Goal: Information Seeking & Learning: Learn about a topic

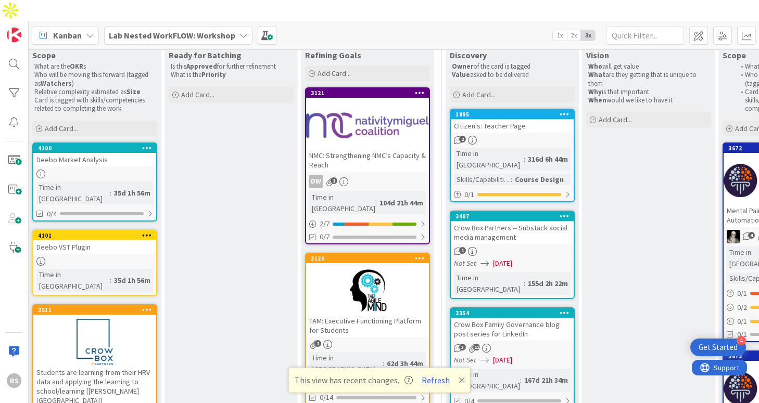
scroll to position [139, 558]
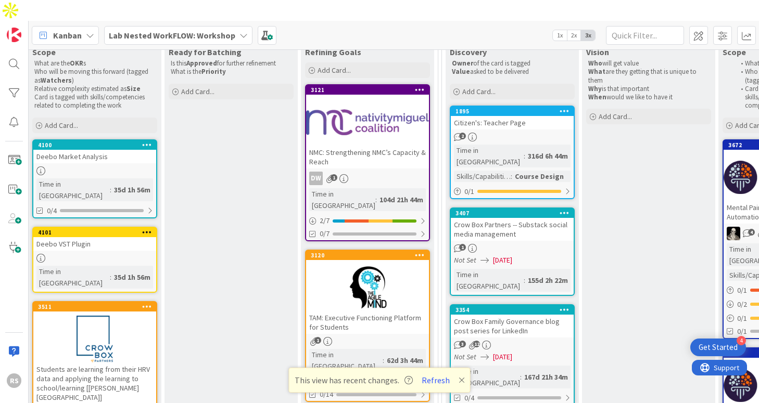
click at [377, 99] on div at bounding box center [367, 122] width 123 height 47
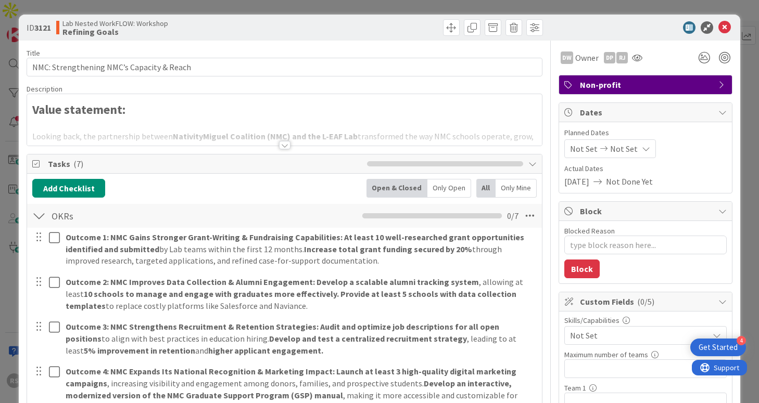
click at [289, 145] on div at bounding box center [284, 145] width 11 height 8
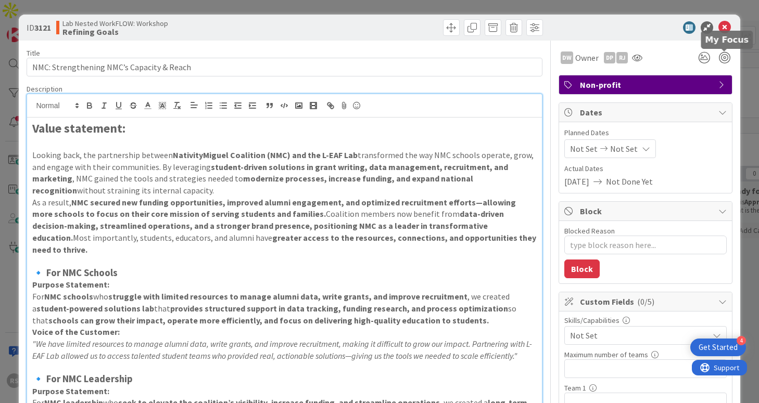
click at [726, 30] on icon at bounding box center [724, 27] width 12 height 12
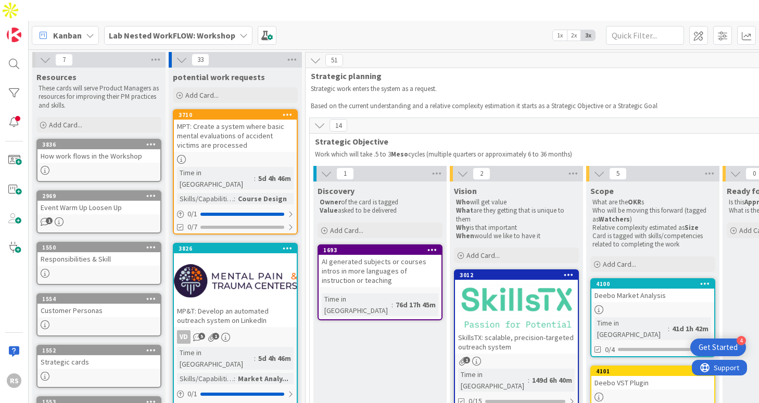
click at [196, 30] on b "Lab Nested WorkFLOW: Workshop" at bounding box center [172, 35] width 127 height 10
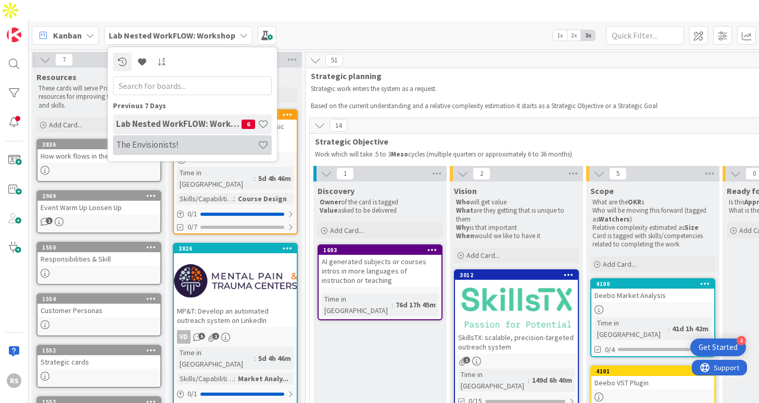
click at [182, 140] on h4 "The Envisionists!" at bounding box center [187, 145] width 142 height 10
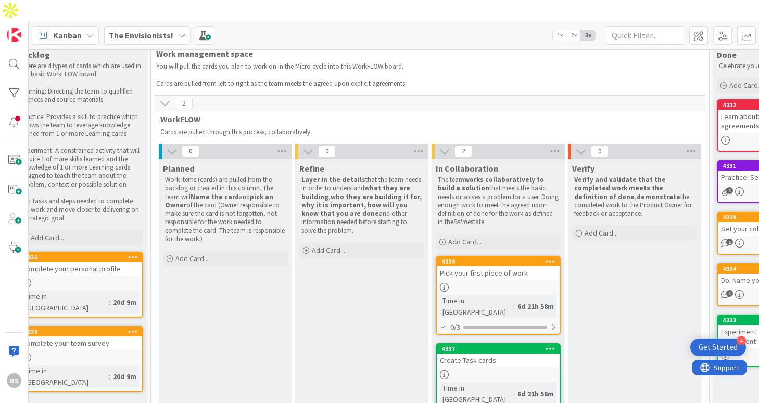
scroll to position [22, 0]
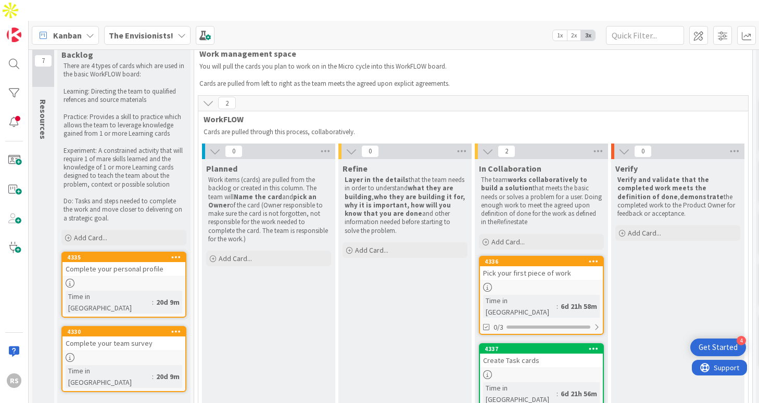
click at [157, 30] on b "The Envisionists!" at bounding box center [141, 35] width 65 height 10
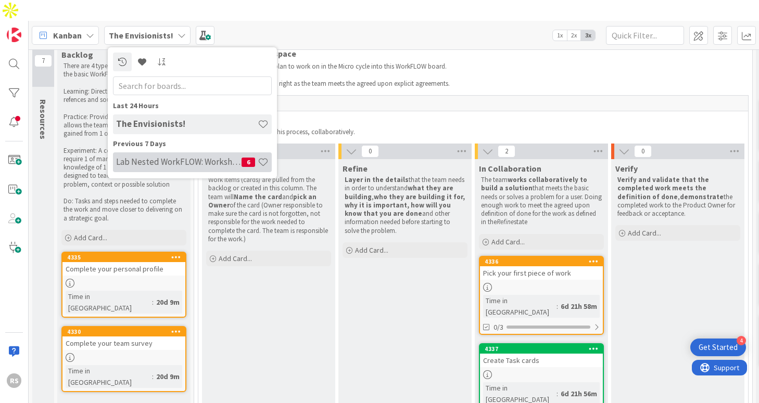
click at [179, 157] on h4 "Lab Nested WorkFLOW: Workshop" at bounding box center [178, 162] width 125 height 10
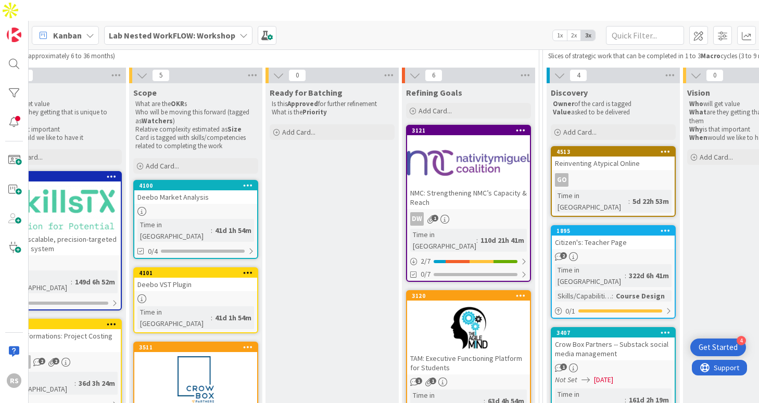
scroll to position [124, 457]
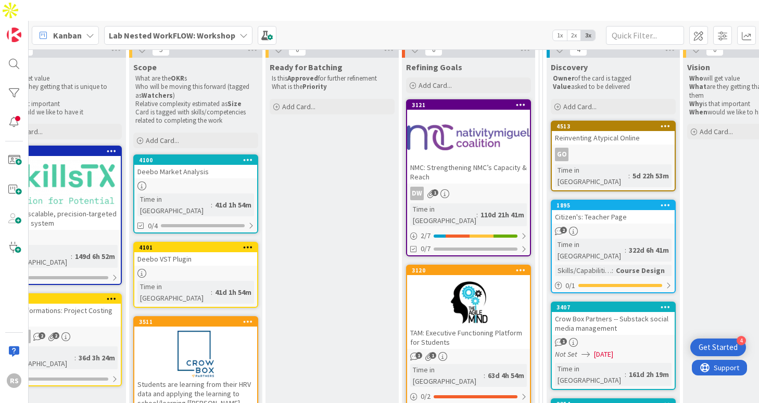
click at [472, 161] on div "NMC: Strengthening NMC’s Capacity & Reach" at bounding box center [468, 172] width 123 height 23
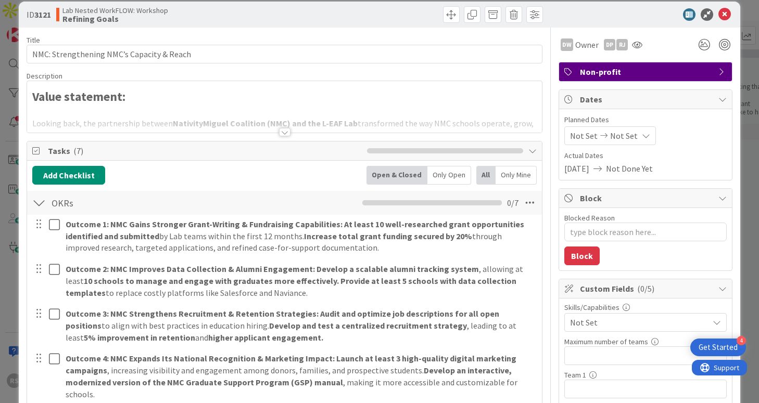
scroll to position [17, 0]
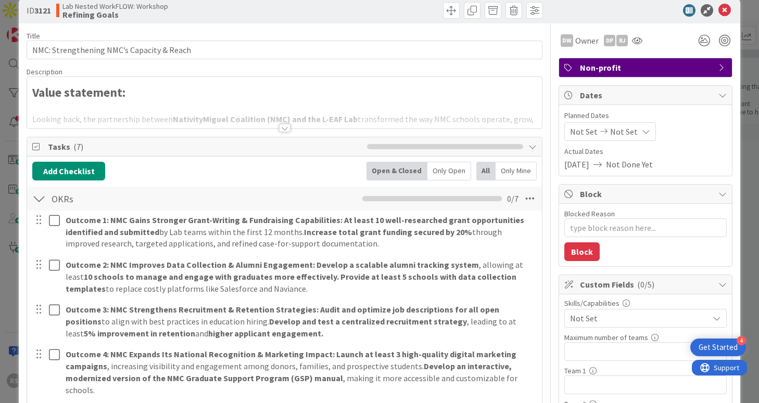
click at [286, 128] on div at bounding box center [284, 128] width 11 height 8
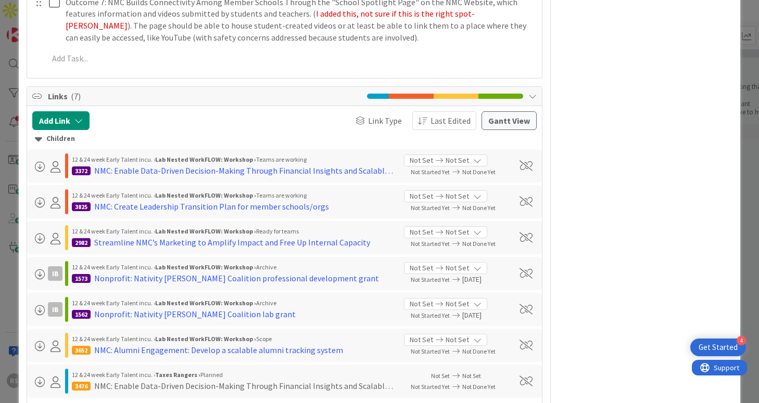
scroll to position [1434, 0]
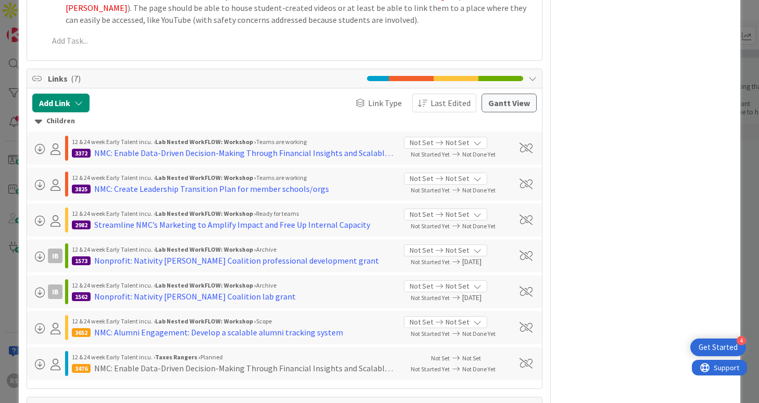
click at [535, 74] on icon at bounding box center [532, 78] width 8 height 8
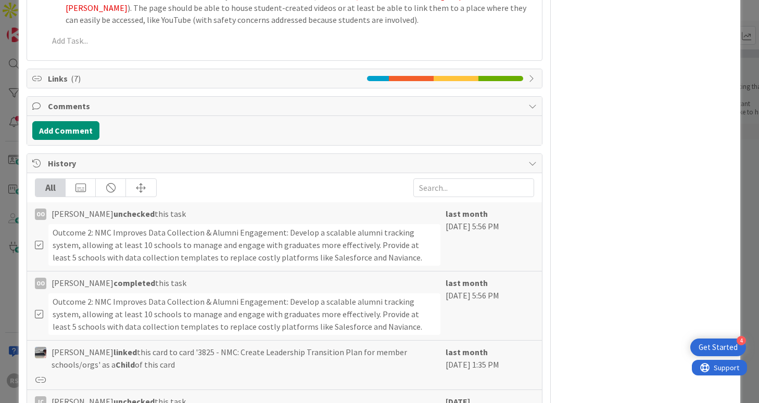
click at [534, 74] on icon at bounding box center [532, 78] width 8 height 8
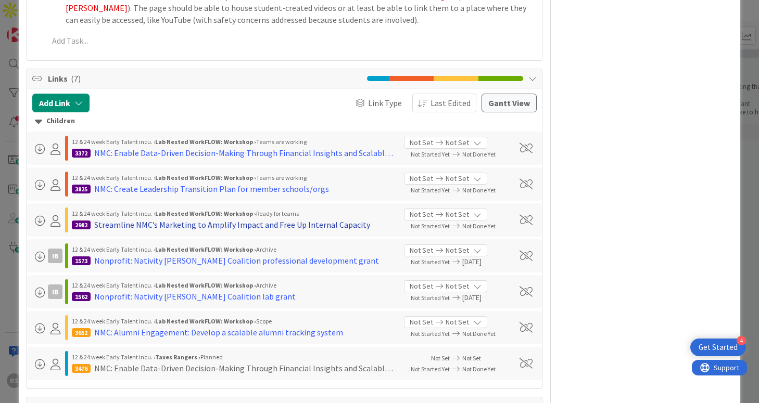
click at [234, 219] on div "Streamline NMC’s Marketing to Amplify Impact and Free Up Internal Capacity" at bounding box center [232, 225] width 276 height 12
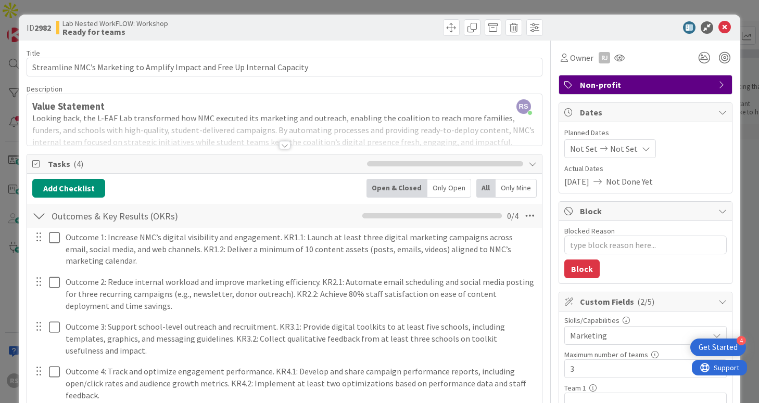
click at [685, 89] on span "Non-profit" at bounding box center [646, 85] width 133 height 12
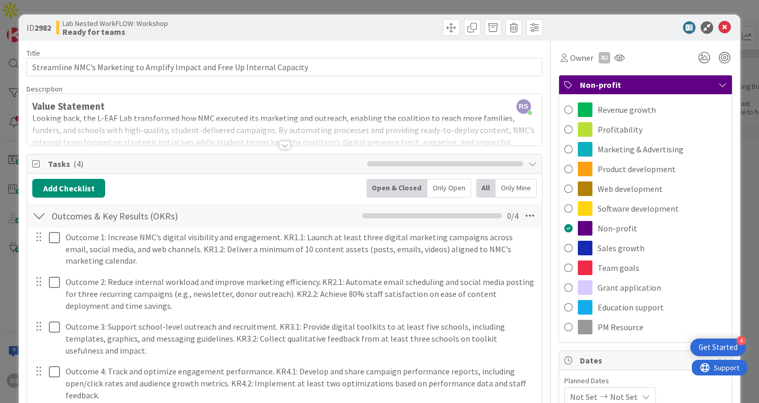
click at [685, 89] on span "Non-profit" at bounding box center [646, 85] width 133 height 12
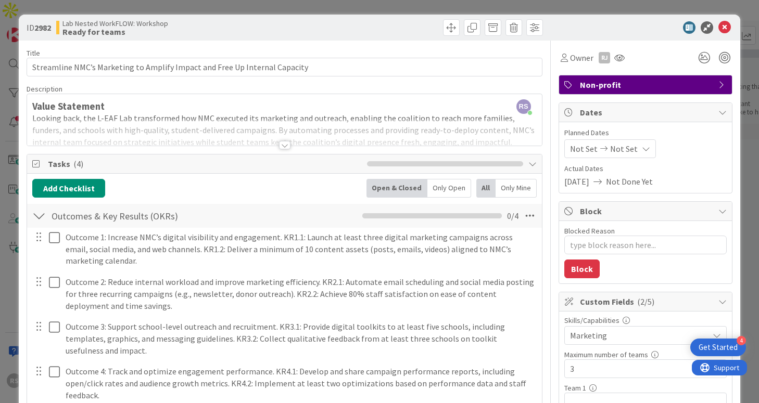
click at [685, 89] on span "Non-profit" at bounding box center [646, 85] width 133 height 12
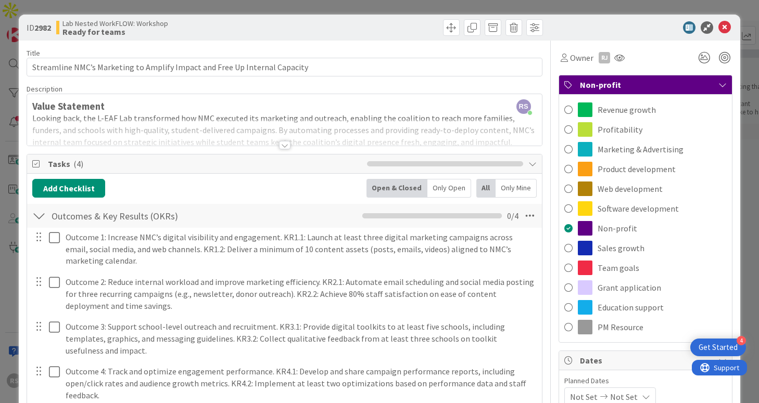
click at [685, 89] on span "Non-profit" at bounding box center [646, 85] width 133 height 12
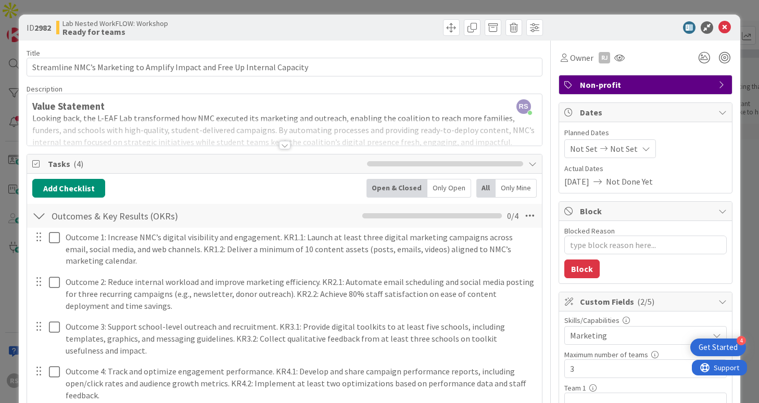
click at [283, 143] on div at bounding box center [284, 145] width 11 height 8
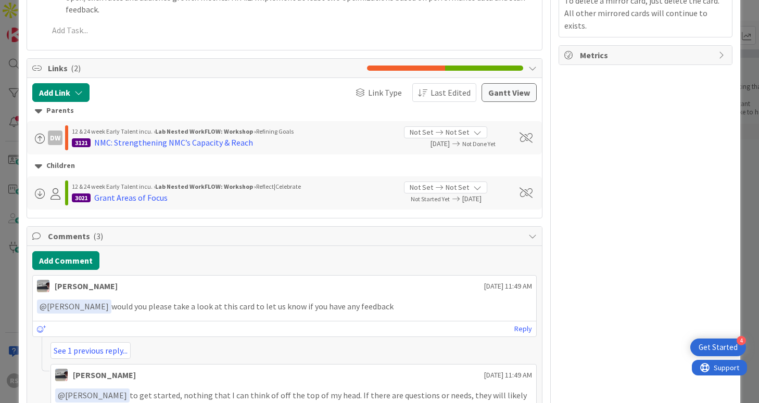
scroll to position [614, 0]
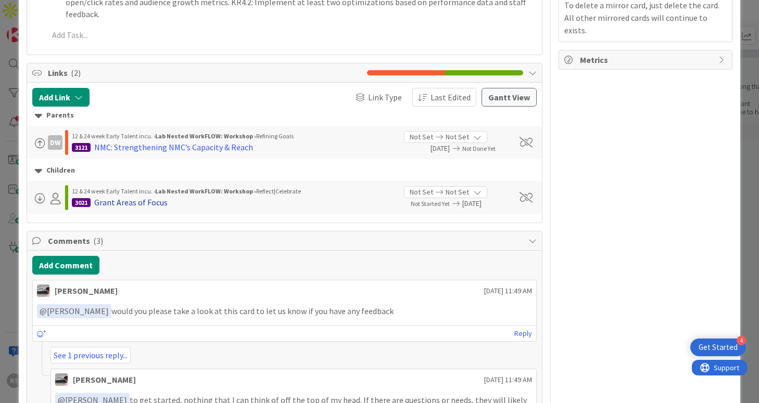
click at [144, 196] on div "Grant Areas of Focus" at bounding box center [130, 202] width 73 height 12
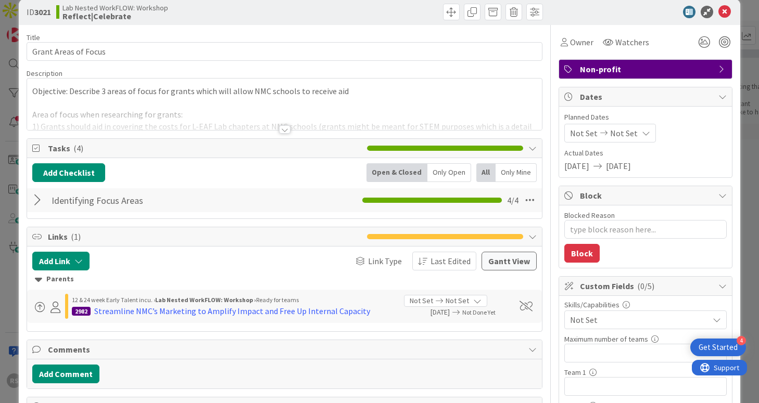
scroll to position [16, 0]
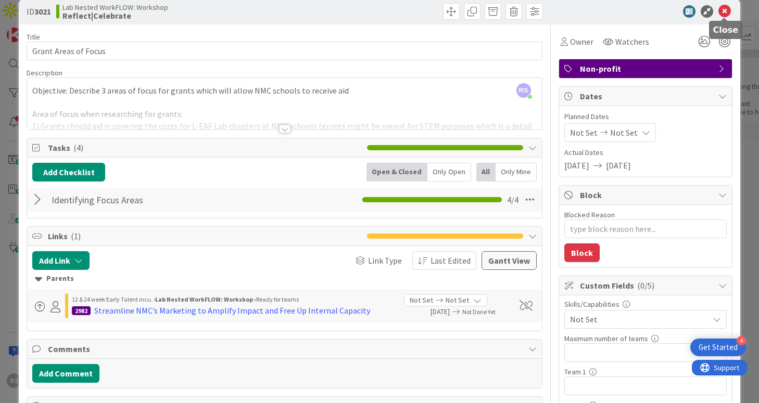
click at [722, 7] on icon at bounding box center [724, 11] width 12 height 12
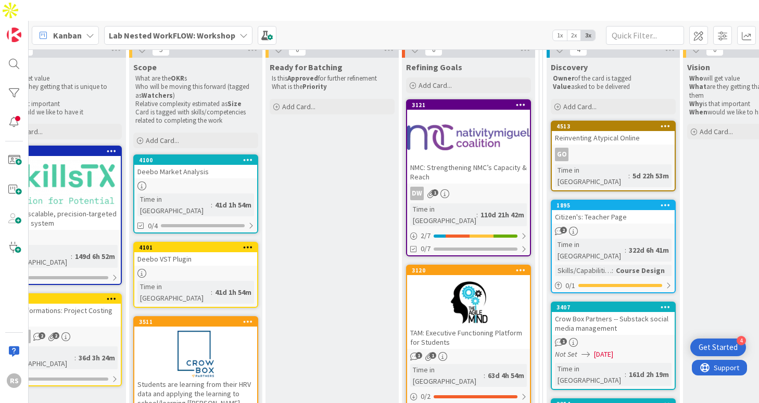
click at [472, 161] on div "NMC: Strengthening NMC’s Capacity & Reach" at bounding box center [468, 172] width 123 height 23
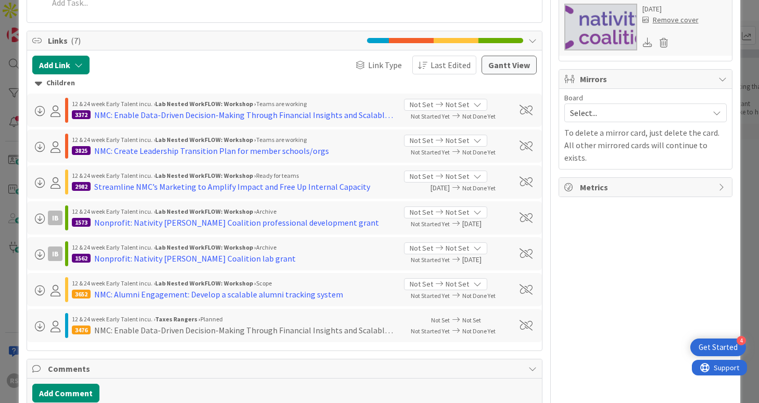
scroll to position [572, 0]
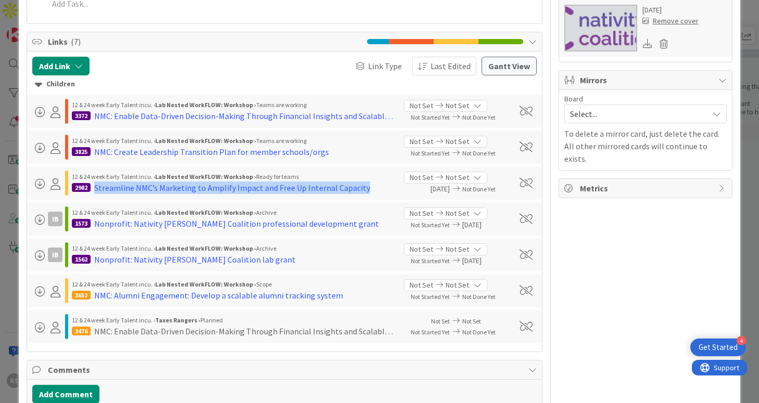
drag, startPoint x: 94, startPoint y: 179, endPoint x: 354, endPoint y: 184, distance: 259.9
click at [354, 185] on div "12 & 24 week Early Talent incu. › Lab Nested WorkFLOW: Workshop › Ready for tea…" at bounding box center [284, 183] width 514 height 33
copy div "Streamline NMC’s Marketing to Amplify Impact and Free Up Internal Capacity"
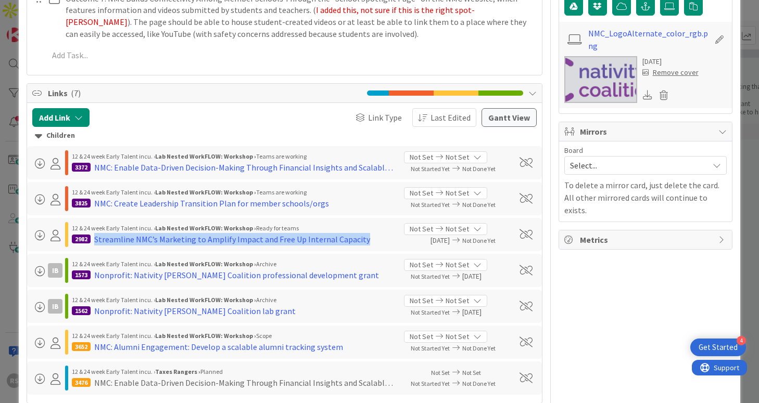
scroll to position [515, 0]
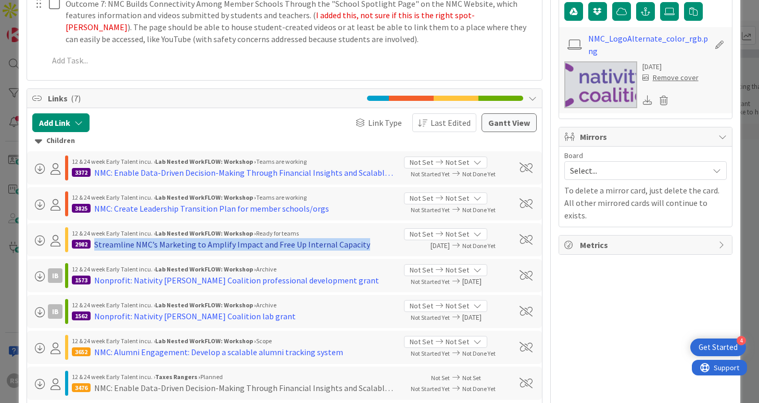
click at [193, 238] on div "Streamline NMC’s Marketing to Amplify Impact and Free Up Internal Capacity" at bounding box center [232, 244] width 276 height 12
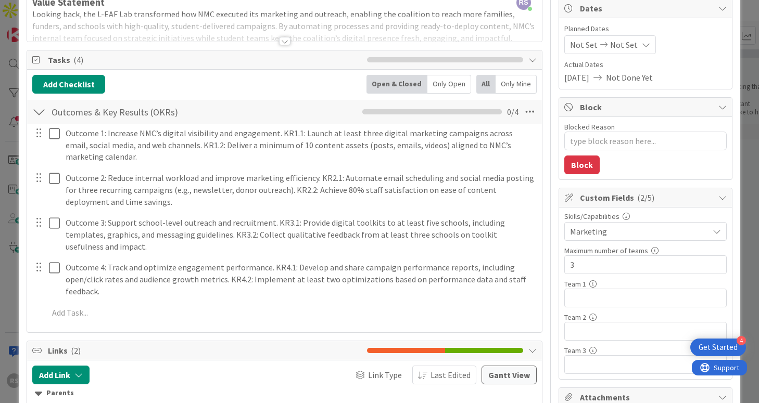
scroll to position [108, 0]
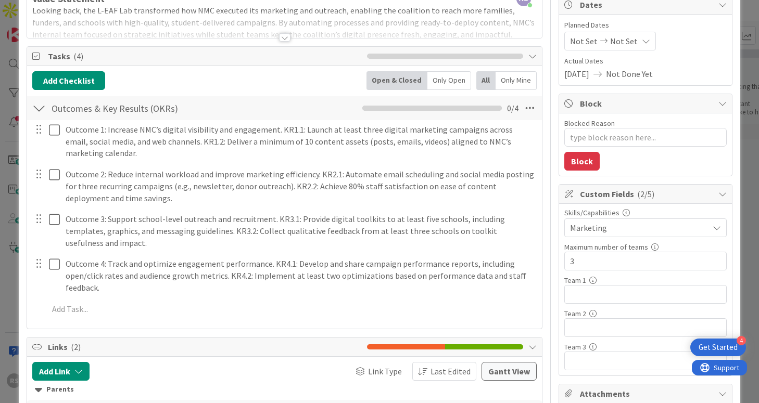
click at [450, 84] on div "Only Open" at bounding box center [449, 80] width 44 height 19
click at [409, 80] on div "Open & Closed" at bounding box center [397, 80] width 58 height 19
click at [512, 83] on div "Only Mine" at bounding box center [516, 80] width 41 height 19
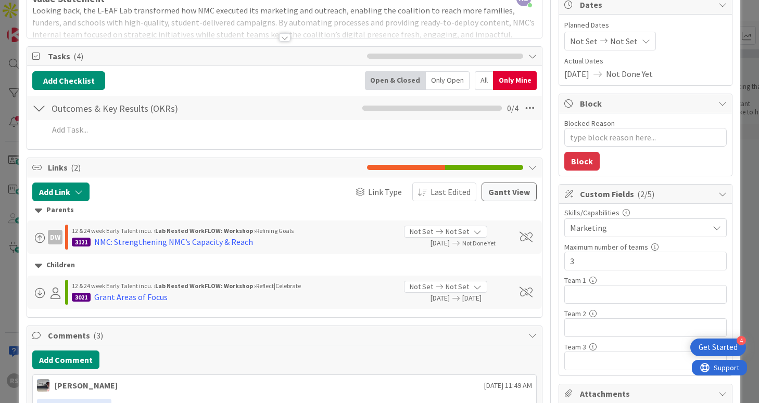
click at [436, 79] on div "Only Open" at bounding box center [448, 80] width 44 height 19
click at [407, 80] on div "Open & Closed" at bounding box center [395, 80] width 58 height 19
click at [477, 81] on div "All" at bounding box center [484, 80] width 18 height 19
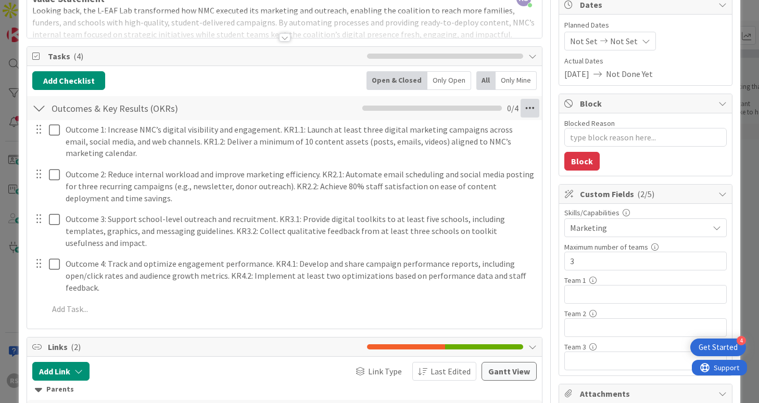
click at [524, 106] on icon at bounding box center [530, 108] width 19 height 19
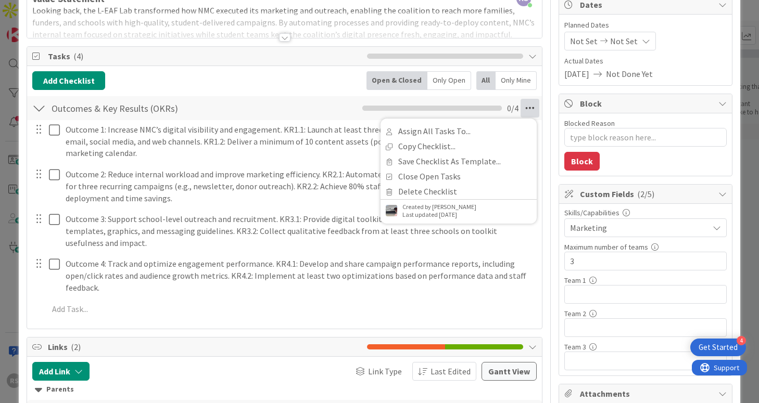
click at [524, 106] on icon at bounding box center [530, 108] width 19 height 19
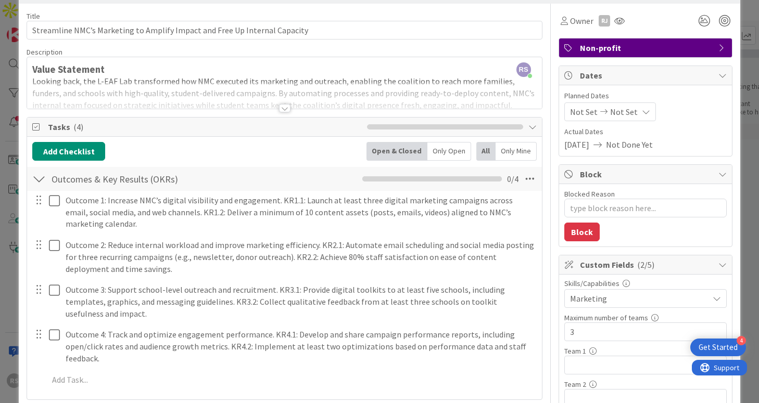
scroll to position [0, 0]
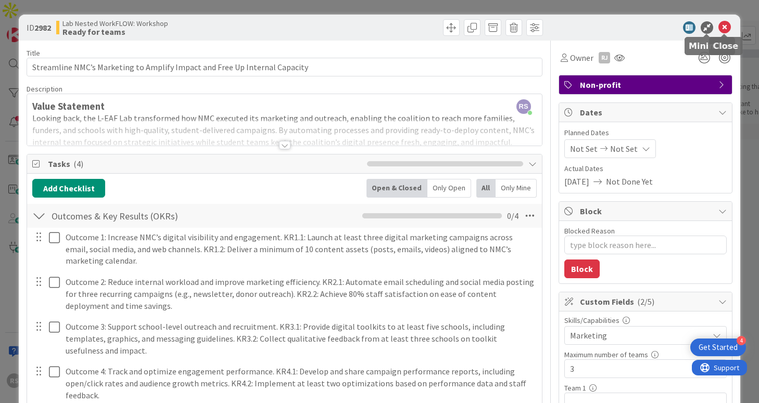
click at [727, 29] on icon at bounding box center [724, 27] width 12 height 12
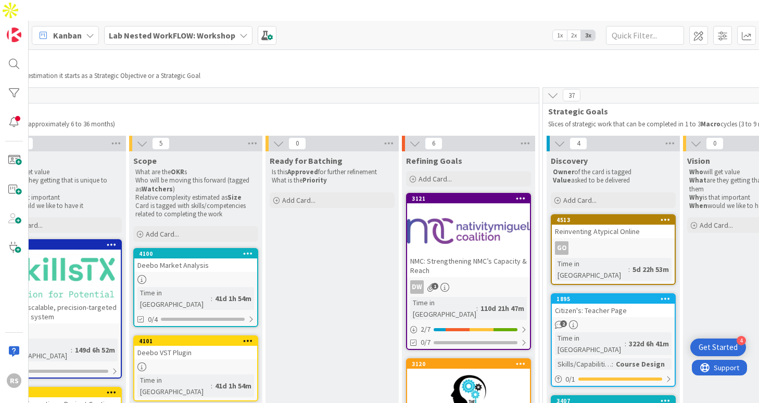
click at [519, 195] on icon at bounding box center [521, 198] width 10 height 7
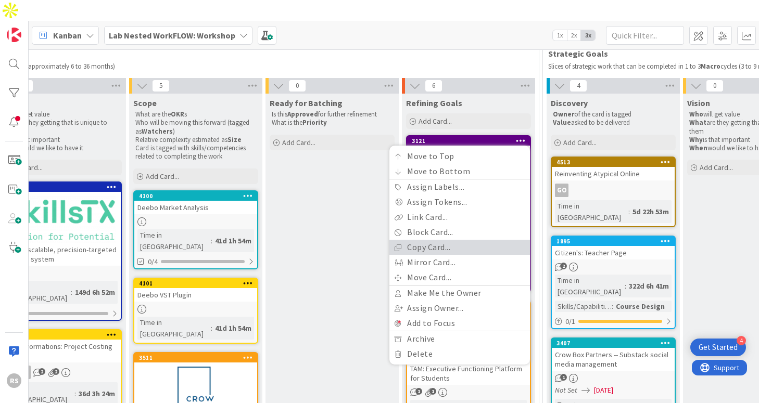
scroll to position [92, 457]
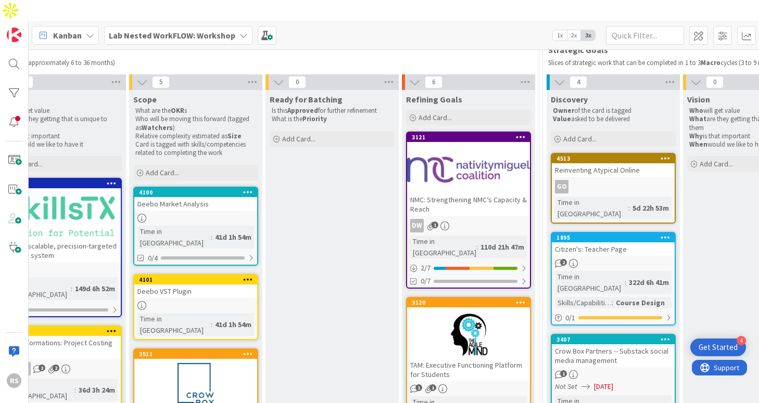
click at [203, 30] on b "Lab Nested WorkFLOW: Workshop" at bounding box center [172, 35] width 127 height 10
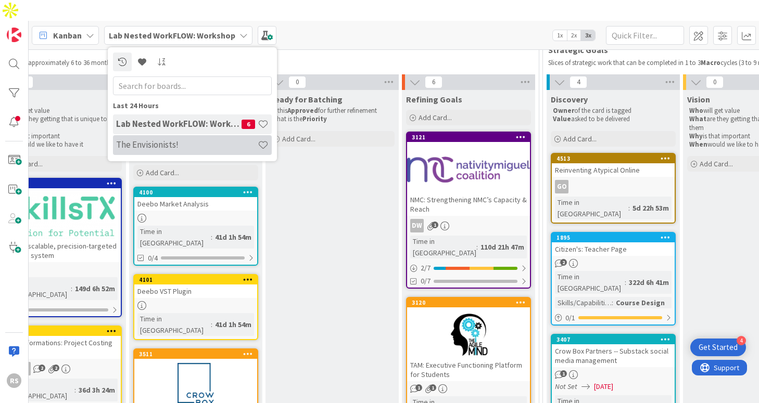
click at [185, 140] on h4 "The Envisionists!" at bounding box center [187, 145] width 142 height 10
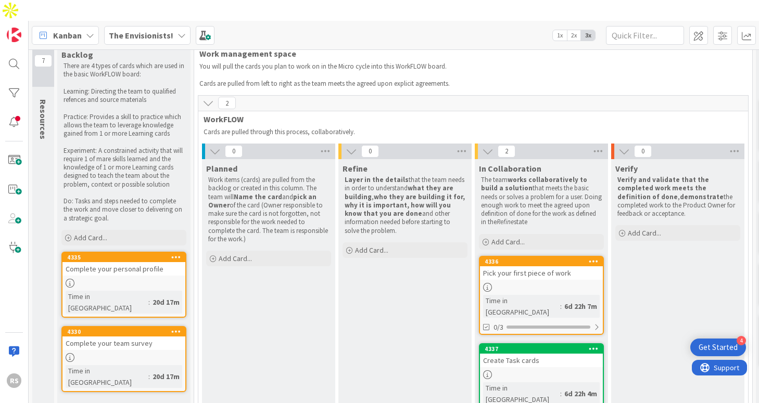
click at [300, 292] on div "Planned Work items (cards) are pulled from the backlog or created in this colum…" at bounding box center [268, 295] width 133 height 272
click at [362, 280] on div "Refine Layer in the details that the team needs in order to understand what the…" at bounding box center [404, 295] width 133 height 272
click at [503, 237] on span "Add Card..." at bounding box center [507, 241] width 33 height 9
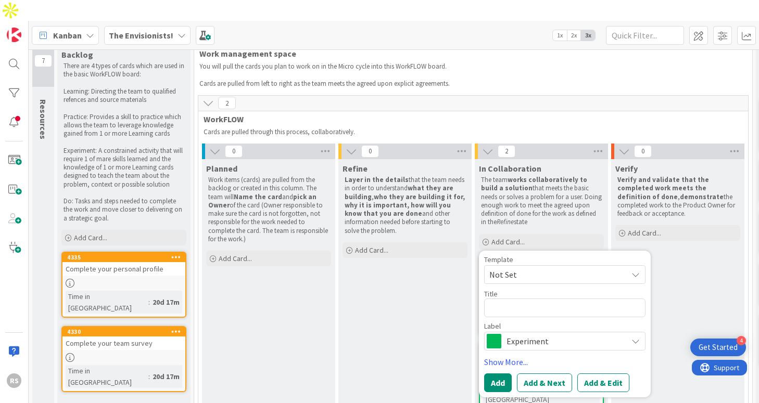
click at [420, 318] on div "Refine Layer in the details that the team needs in order to understand what the…" at bounding box center [404, 295] width 133 height 272
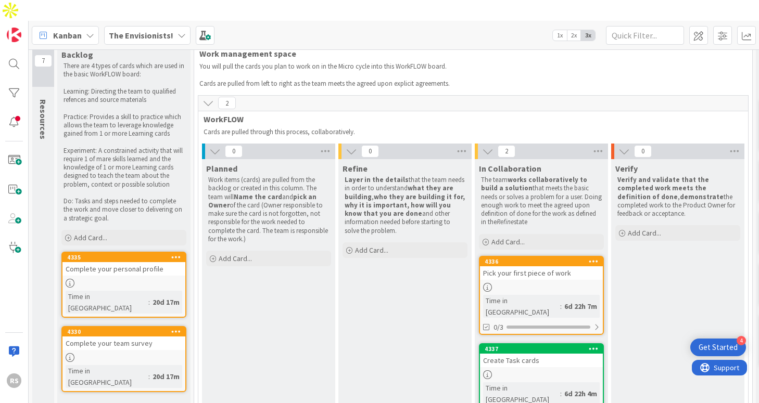
click at [553, 283] on div at bounding box center [541, 287] width 123 height 9
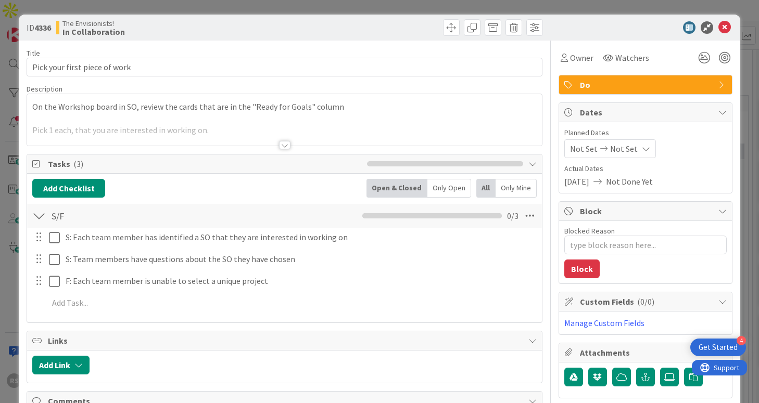
click at [285, 147] on div at bounding box center [284, 145] width 11 height 8
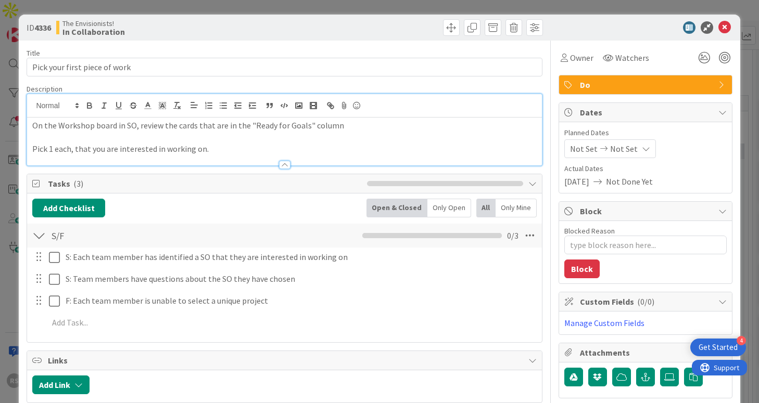
click at [253, 150] on p "Pick 1 each, that you are interested in working on." at bounding box center [284, 149] width 504 height 12
click at [1, 146] on div "ID 4336 The Envisionists! In Collaboration Title 29 / 128 Pick your first piece…" at bounding box center [379, 201] width 759 height 403
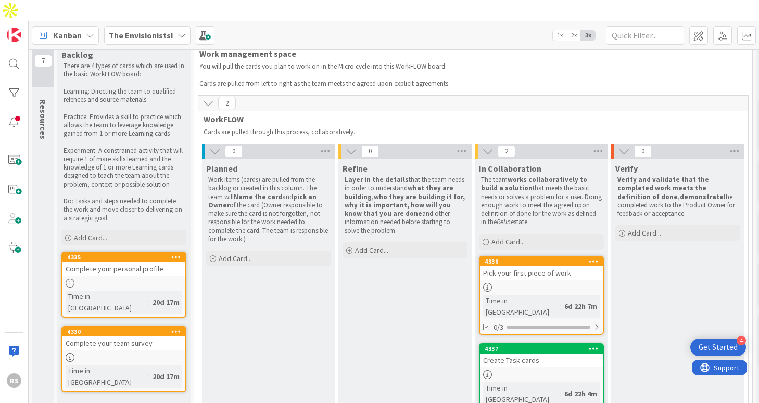
click at [156, 30] on b "The Envisionists!" at bounding box center [141, 35] width 65 height 10
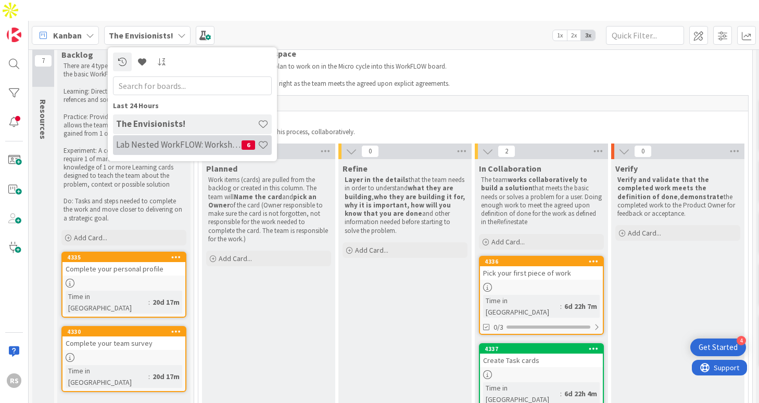
click at [185, 140] on h4 "Lab Nested WorkFLOW: Workshop" at bounding box center [178, 145] width 125 height 10
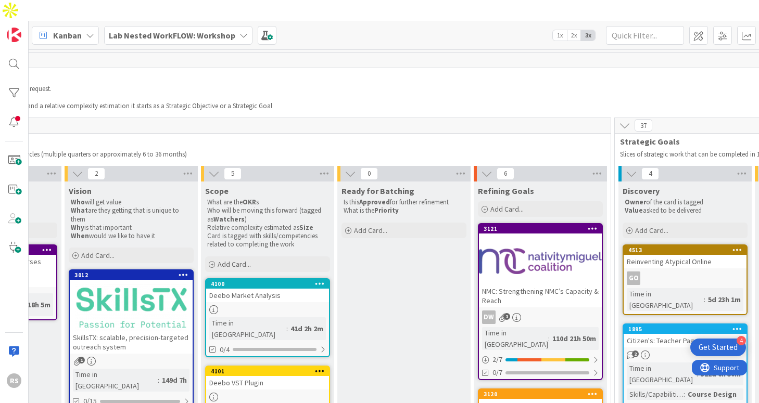
scroll to position [0, 408]
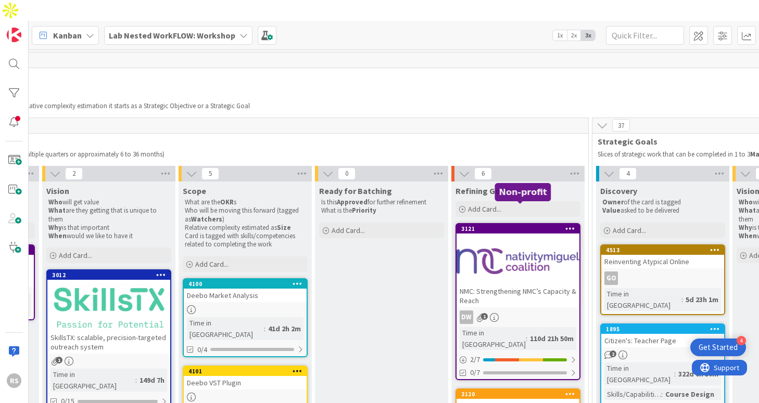
click at [512, 256] on div at bounding box center [518, 261] width 123 height 47
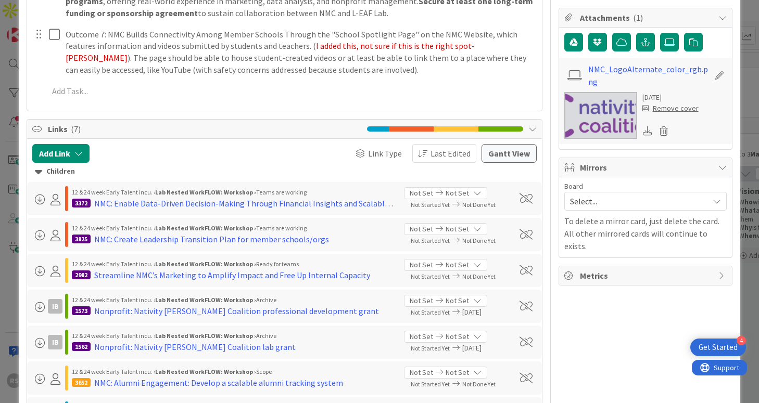
scroll to position [511, 0]
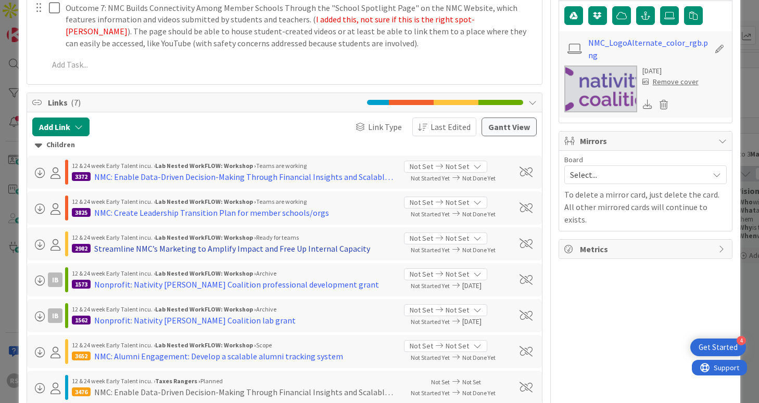
click at [229, 243] on div "Streamline NMC’s Marketing to Amplify Impact and Free Up Internal Capacity" at bounding box center [232, 249] width 276 height 12
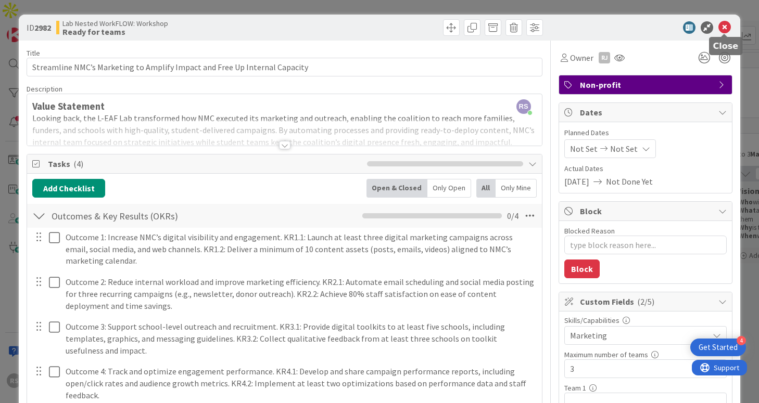
click at [728, 29] on icon at bounding box center [724, 27] width 12 height 12
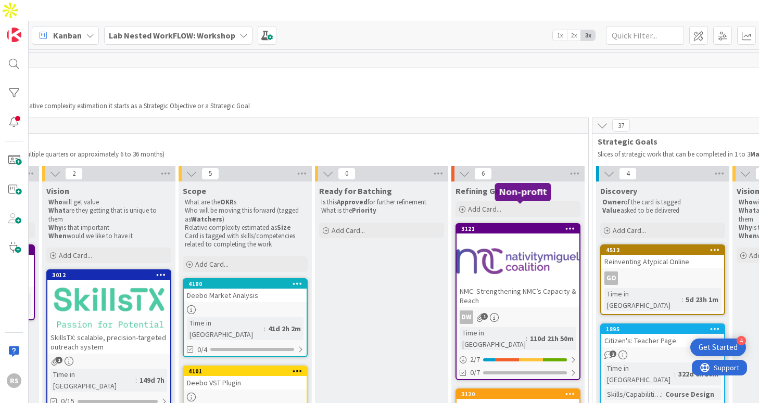
click at [501, 259] on div at bounding box center [518, 261] width 123 height 47
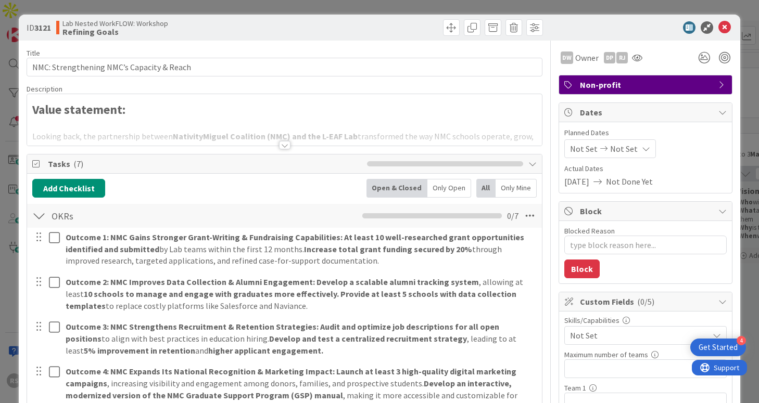
scroll to position [66, 0]
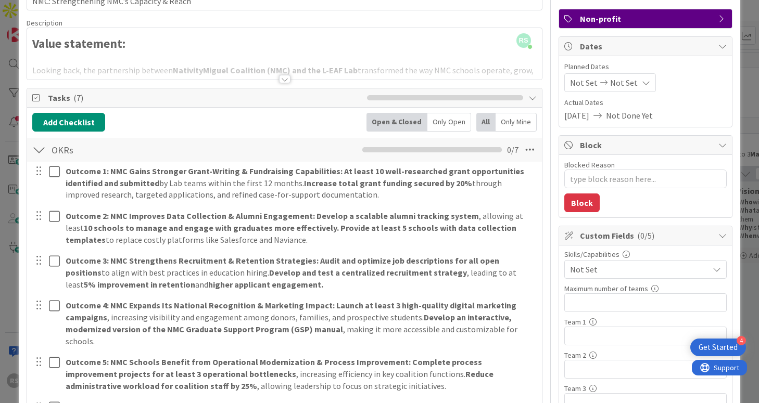
click at [665, 18] on span "Non-profit" at bounding box center [646, 18] width 133 height 12
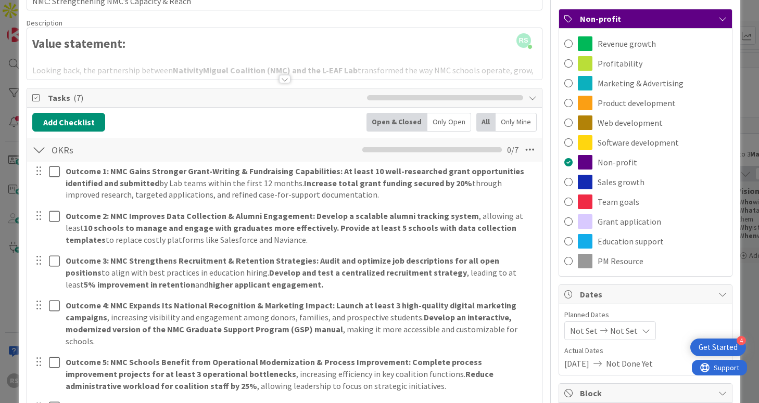
click at [665, 18] on span "Non-profit" at bounding box center [646, 18] width 133 height 12
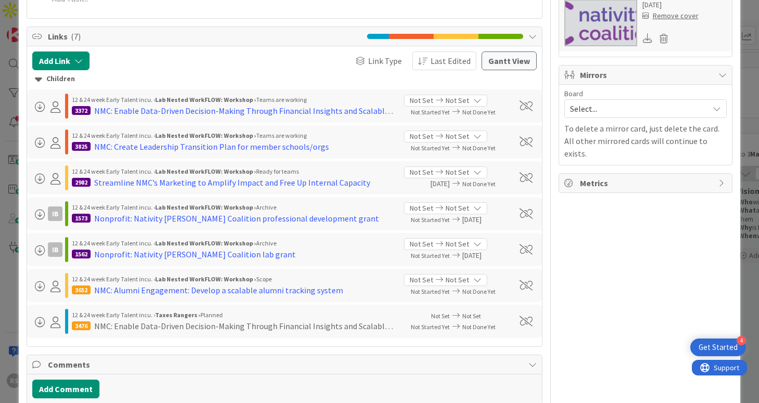
scroll to position [567, 0]
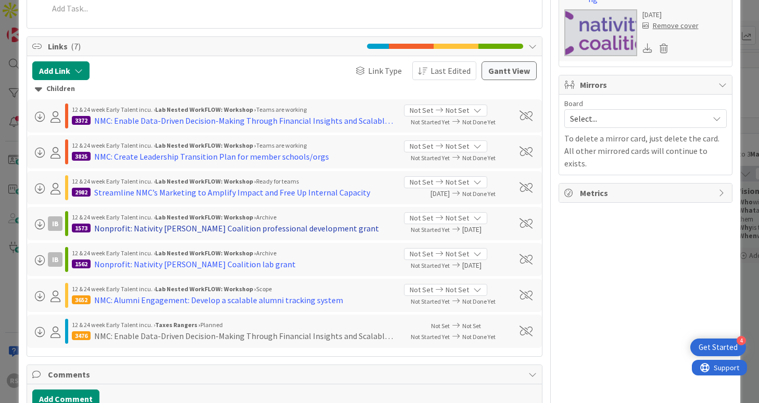
click at [142, 222] on div "Nonprofit: Nativity [PERSON_NAME] Coalition professional development grant" at bounding box center [236, 228] width 285 height 12
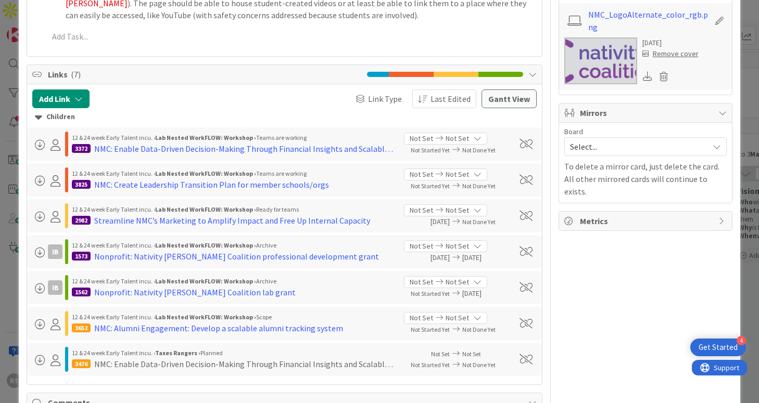
scroll to position [540, 0]
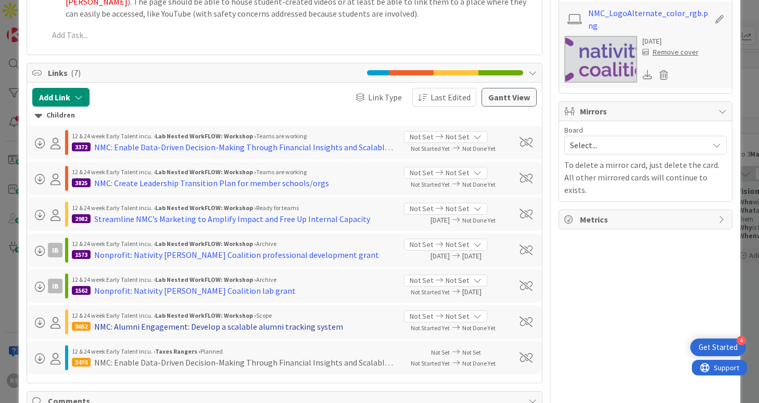
click at [219, 321] on div "NMC: Alumni Engagement: Develop a scalable alumni tracking system" at bounding box center [218, 327] width 249 height 12
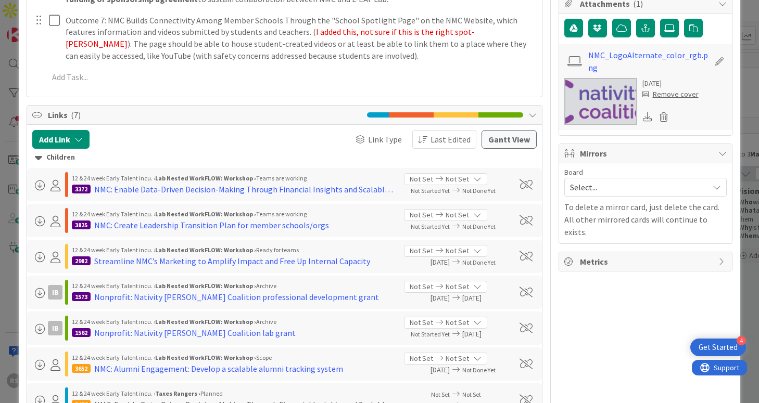
scroll to position [497, 0]
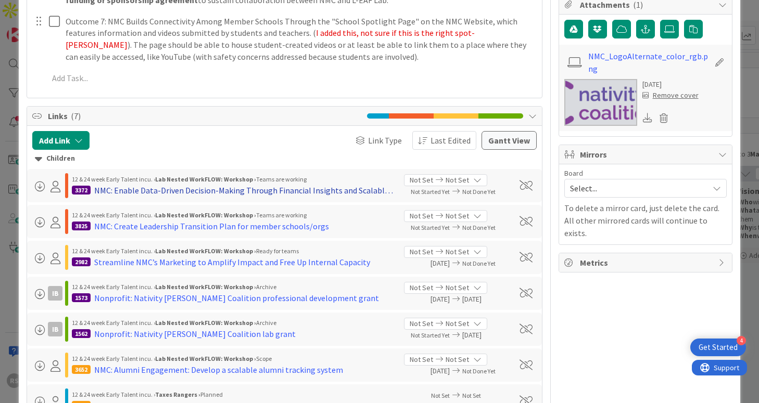
click at [268, 184] on div "NMC: Enable Data-Driven Decision-Making Through Financial Insights and Scalable…" at bounding box center [244, 190] width 301 height 12
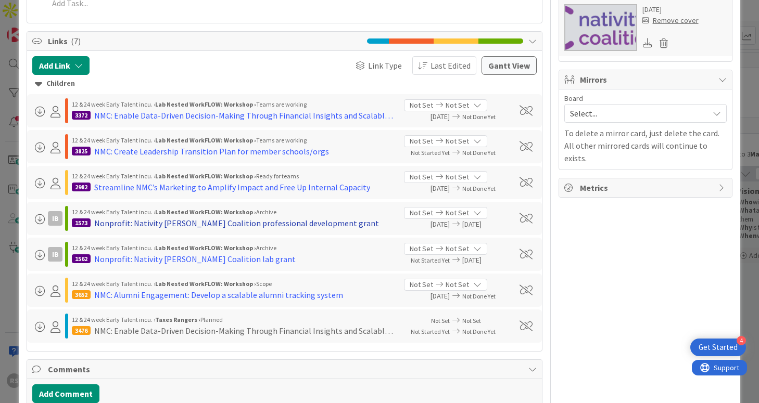
click at [166, 217] on div "Nonprofit: Nativity [PERSON_NAME] Coalition professional development grant" at bounding box center [236, 223] width 285 height 12
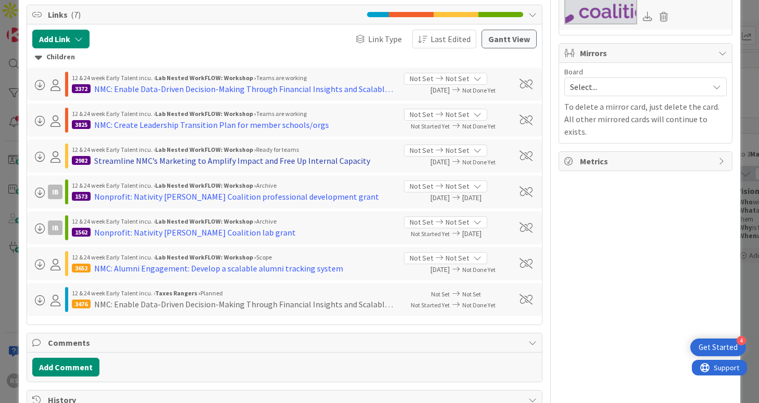
click at [230, 155] on div "Streamline NMC’s Marketing to Amplify Impact and Free Up Internal Capacity" at bounding box center [232, 161] width 276 height 12
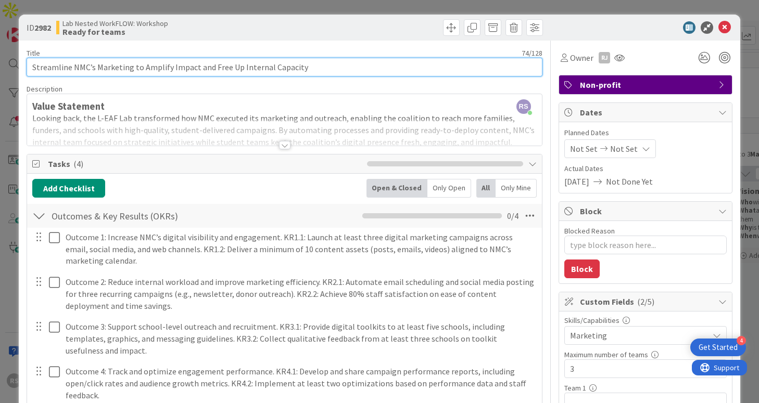
drag, startPoint x: 340, startPoint y: 67, endPoint x: 14, endPoint y: 63, distance: 325.9
click at [14, 63] on div "ID 2982 Lab Nested WorkFLOW: Workshop Ready for teams Title 74 / 128 Streamline…" at bounding box center [379, 201] width 759 height 403
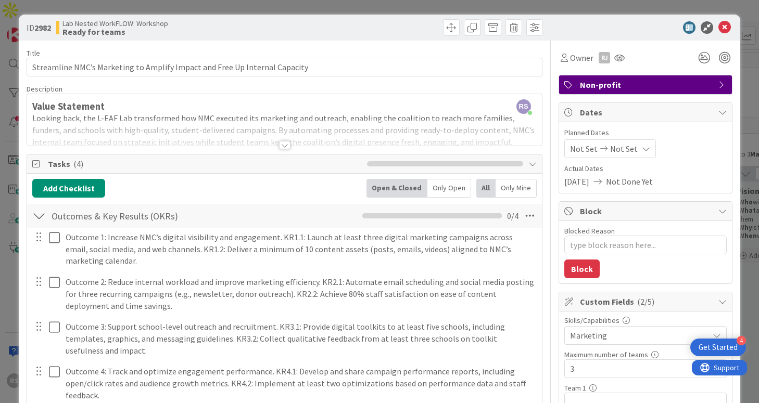
click at [729, 28] on icon at bounding box center [724, 27] width 12 height 12
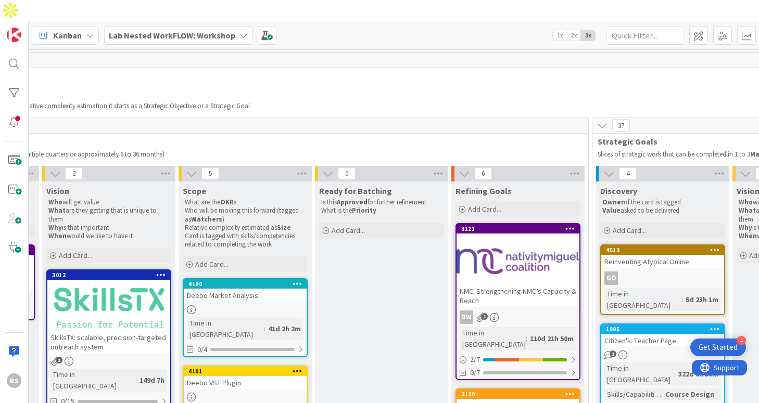
click at [195, 30] on b "Lab Nested WorkFLOW: Workshop" at bounding box center [172, 35] width 127 height 10
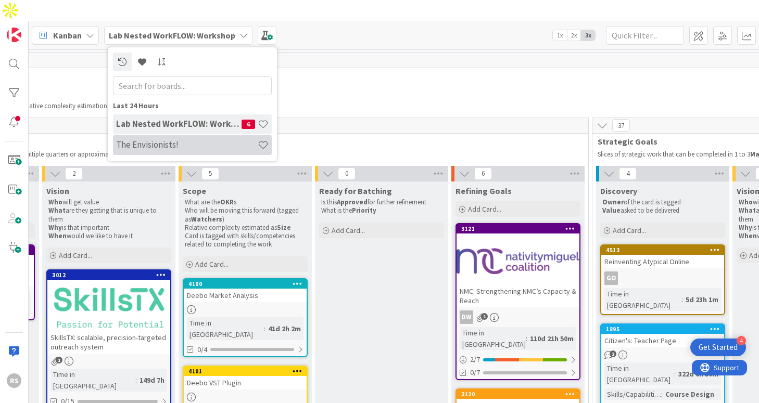
click at [177, 140] on h4 "The Envisionists!" at bounding box center [187, 145] width 142 height 10
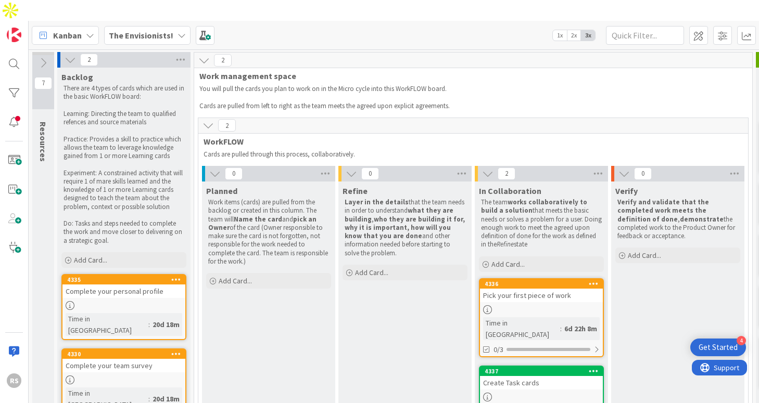
click at [505, 306] on div at bounding box center [541, 310] width 123 height 9
type textarea "x"
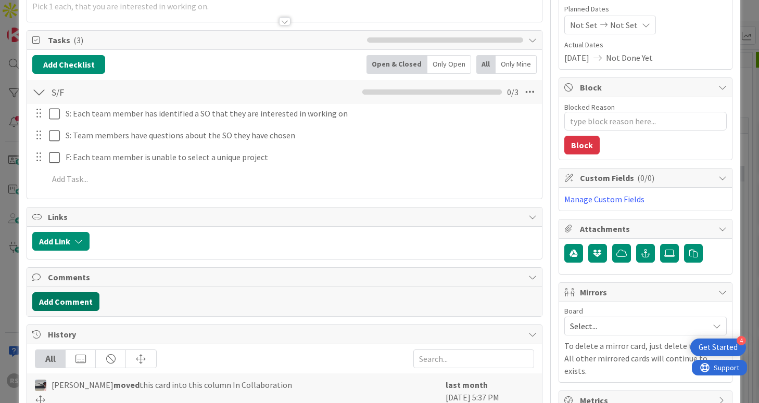
click at [74, 300] on button "Add Comment" at bounding box center [65, 302] width 67 height 19
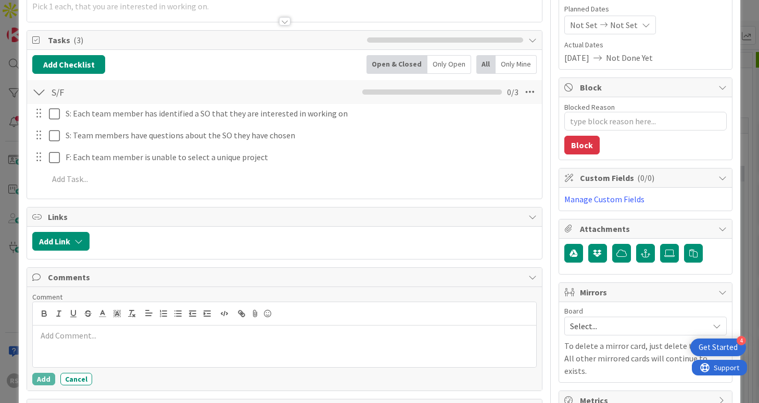
click at [90, 339] on p at bounding box center [284, 336] width 495 height 12
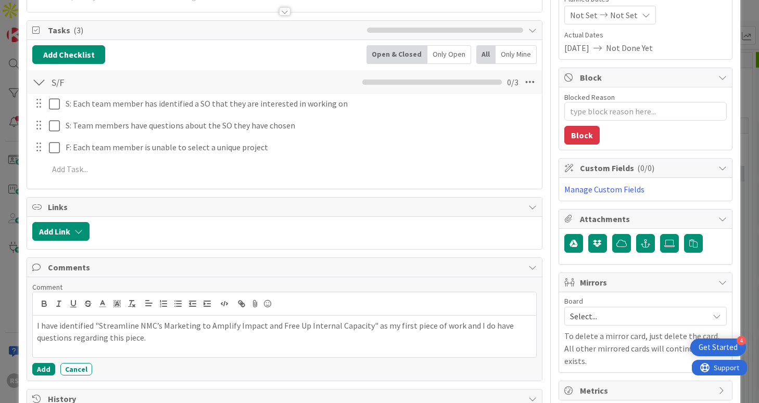
scroll to position [142, 0]
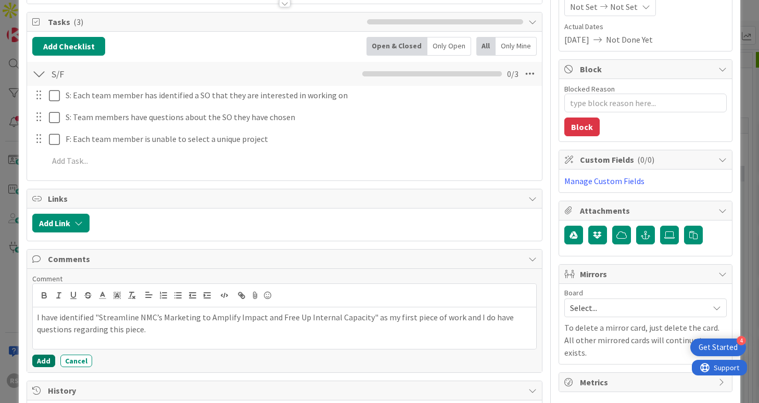
click at [46, 361] on button "Add" at bounding box center [43, 361] width 23 height 12
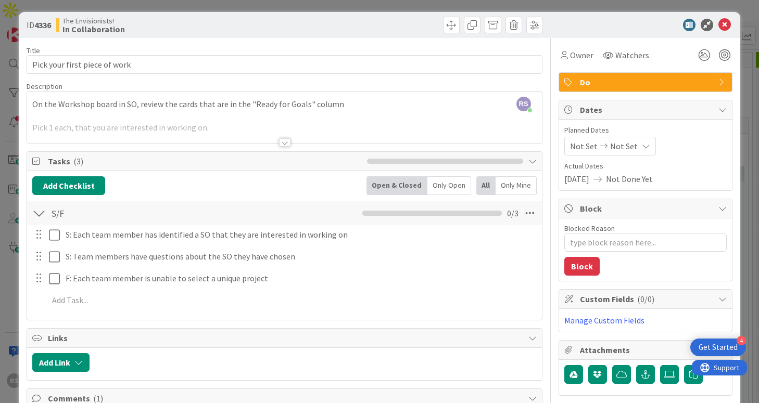
scroll to position [0, 0]
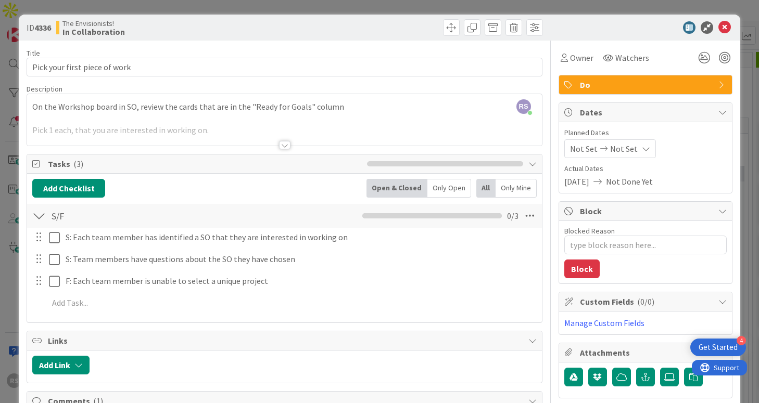
click at [282, 146] on div at bounding box center [284, 145] width 11 height 8
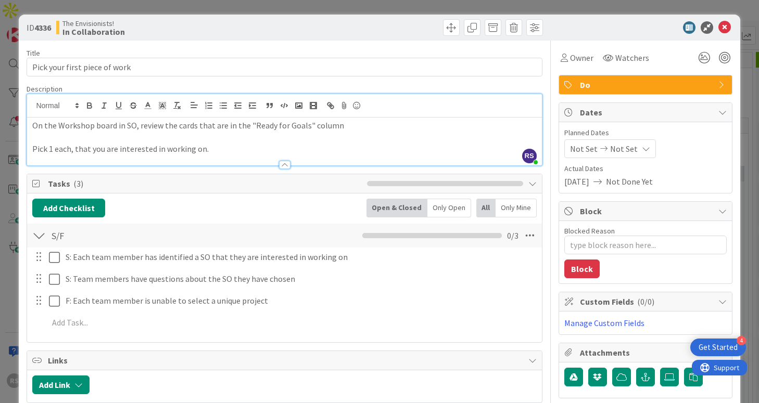
click at [288, 146] on p "Pick 1 each, that you are interested in working on." at bounding box center [284, 149] width 504 height 12
click at [723, 33] on icon at bounding box center [724, 27] width 12 height 12
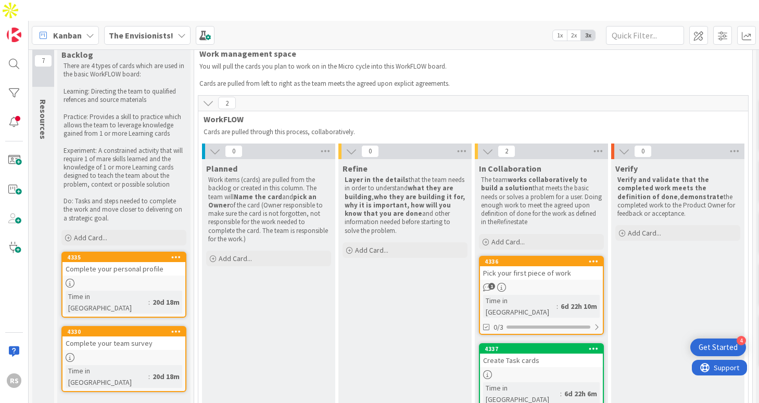
click at [552, 344] on link "4337 Create Task cards Time in Column : 6d 22h 6m 0/3" at bounding box center [541, 383] width 125 height 79
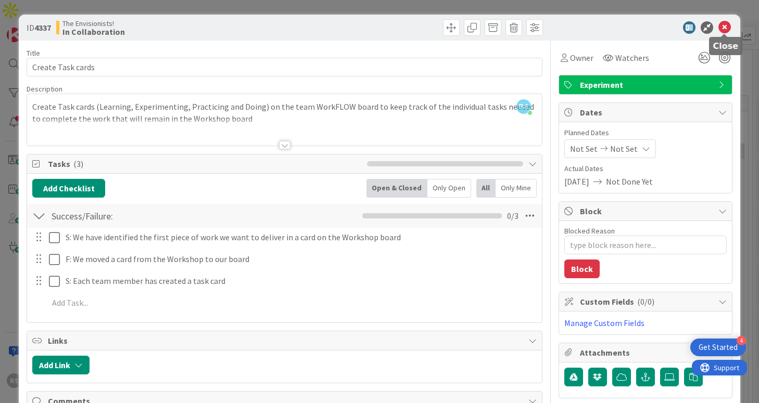
click at [728, 24] on icon at bounding box center [724, 27] width 12 height 12
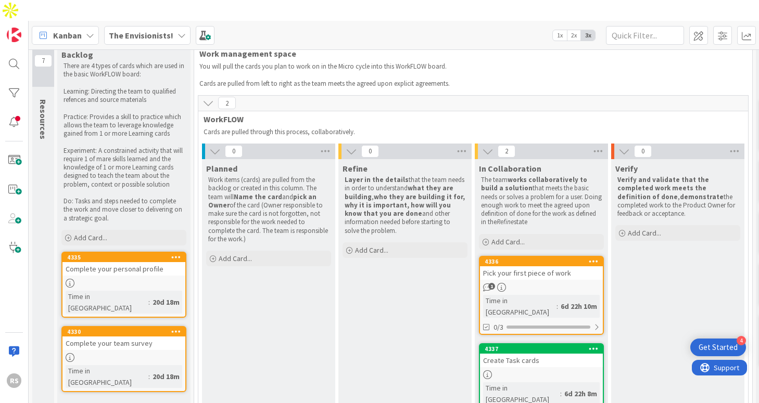
click at [541, 267] on div "Pick your first piece of work" at bounding box center [541, 274] width 123 height 14
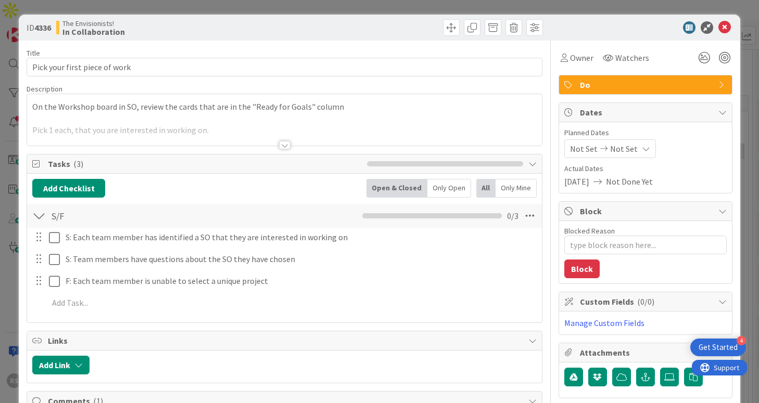
click at [293, 142] on div at bounding box center [284, 132] width 514 height 27
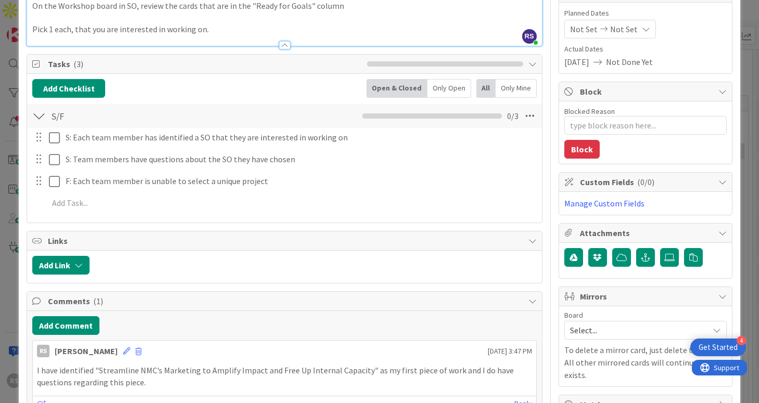
scroll to position [134, 0]
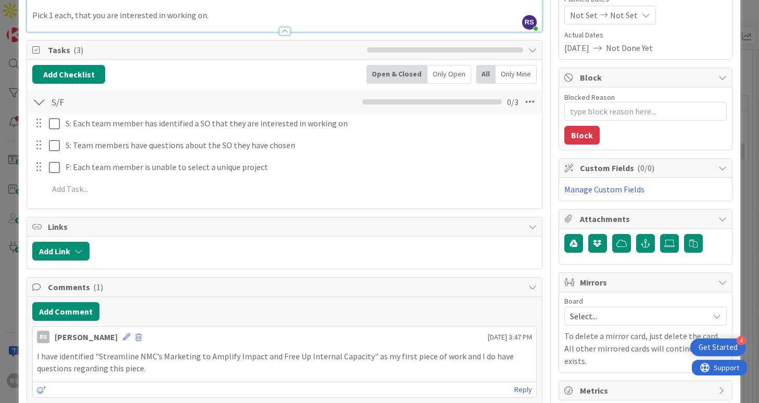
click at [5, 29] on div "ID 4336 The Envisionists! In Collaboration Title 29 / 128 Pick your first piece…" at bounding box center [379, 201] width 759 height 403
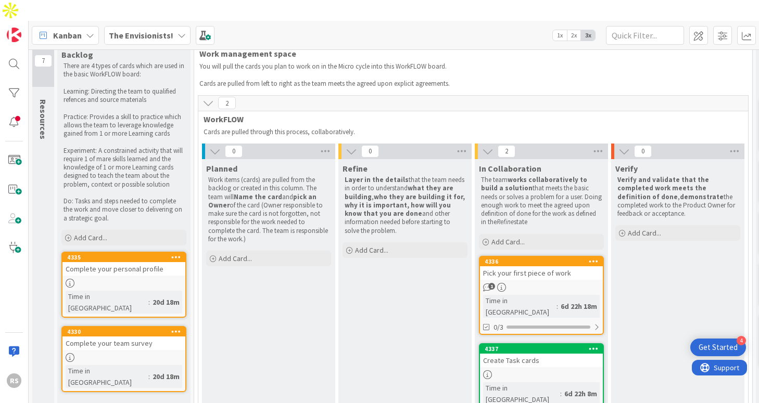
click at [160, 26] on div "The Envisionists!" at bounding box center [147, 35] width 86 height 19
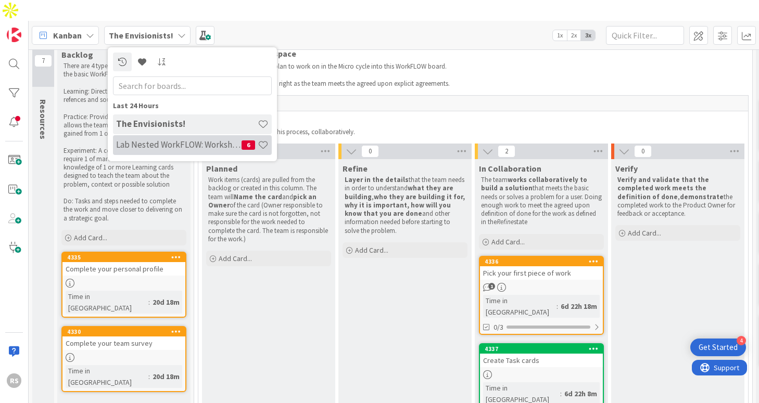
click at [171, 140] on h4 "Lab Nested WorkFLOW: Workshop" at bounding box center [178, 145] width 125 height 10
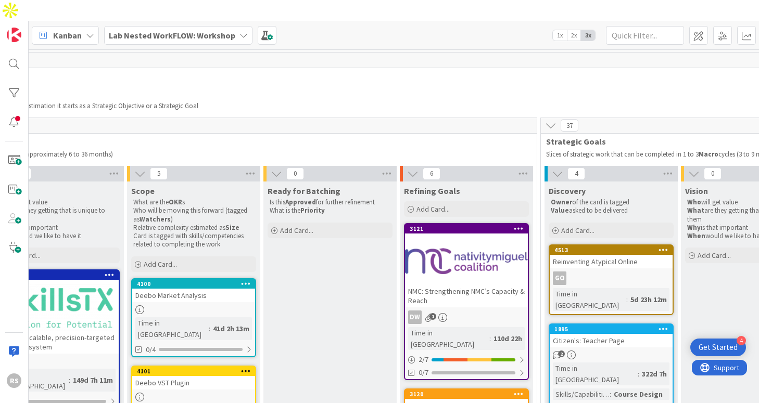
scroll to position [0, 460]
click at [478, 243] on div at bounding box center [466, 261] width 123 height 47
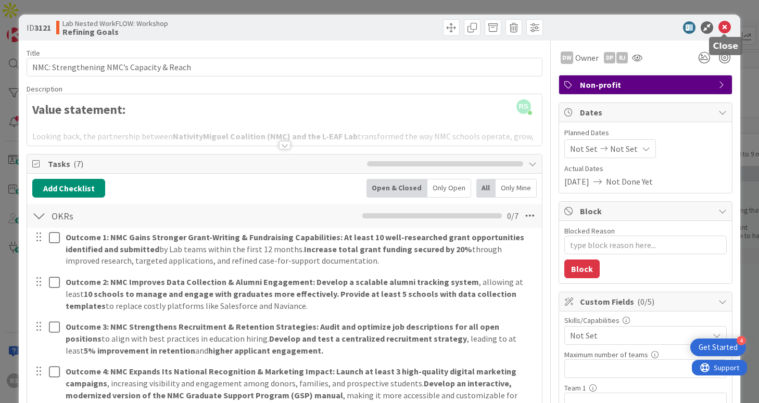
click at [723, 28] on icon at bounding box center [724, 27] width 12 height 12
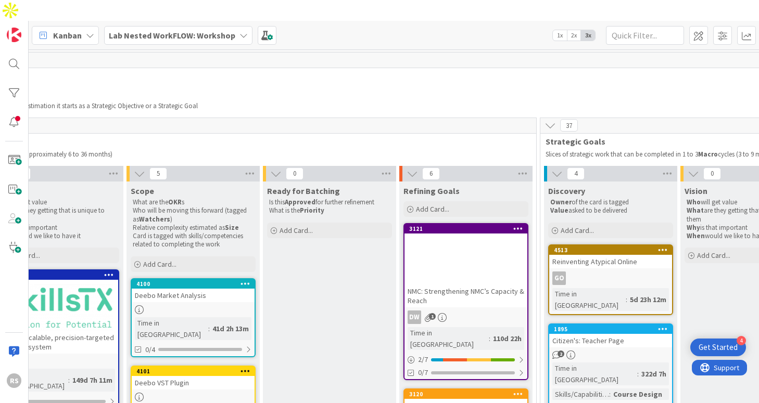
click at [203, 26] on div "Lab Nested WorkFLOW: Workshop" at bounding box center [178, 35] width 148 height 19
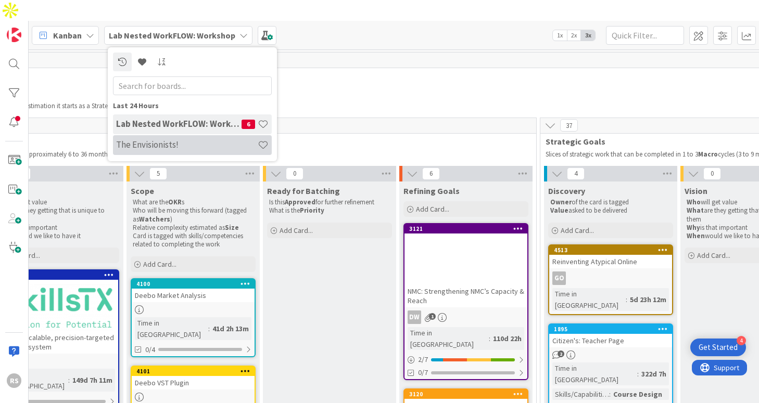
click at [197, 140] on h4 "The Envisionists!" at bounding box center [187, 145] width 142 height 10
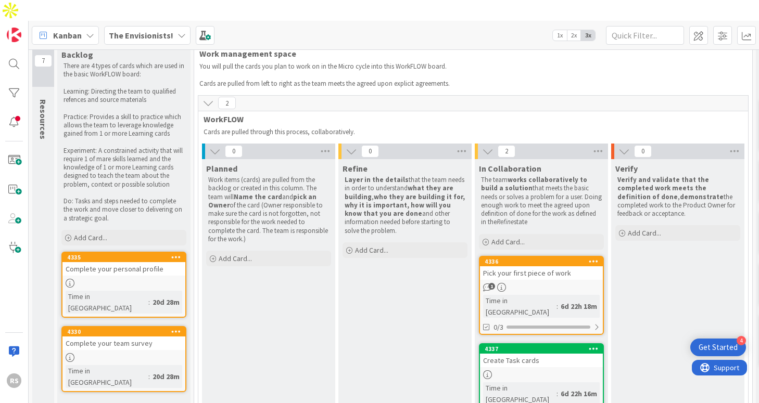
click at [172, 26] on div "The Envisionists!" at bounding box center [147, 35] width 86 height 19
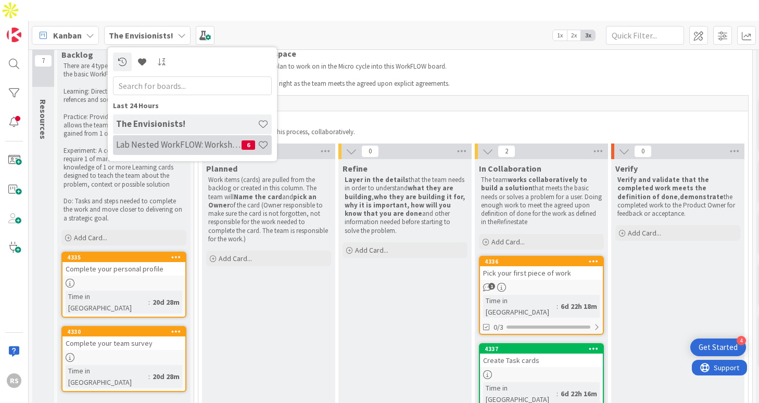
click at [185, 140] on h4 "Lab Nested WorkFLOW: Workshop" at bounding box center [178, 145] width 125 height 10
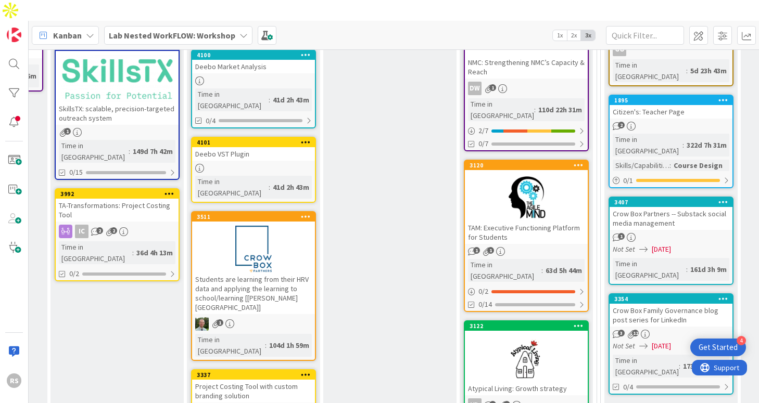
scroll to position [230, 399]
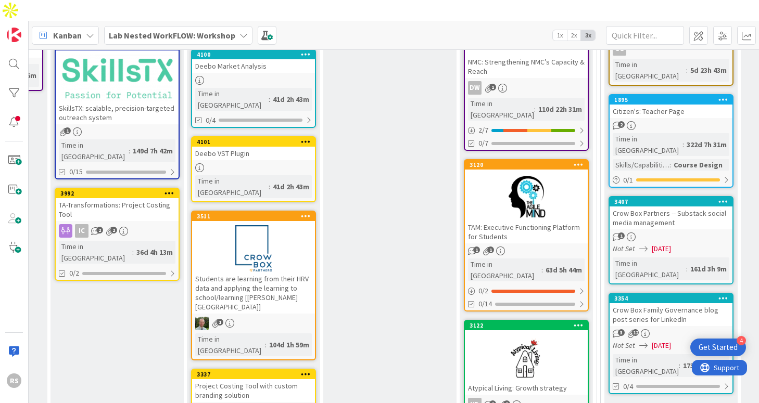
click at [514, 182] on div at bounding box center [526, 197] width 123 height 47
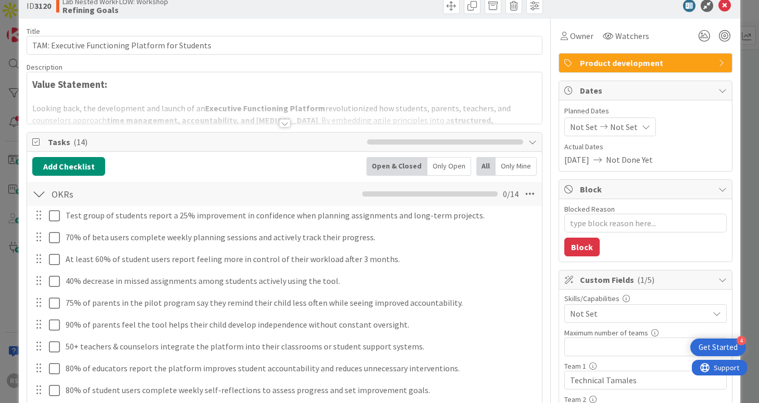
scroll to position [23, 0]
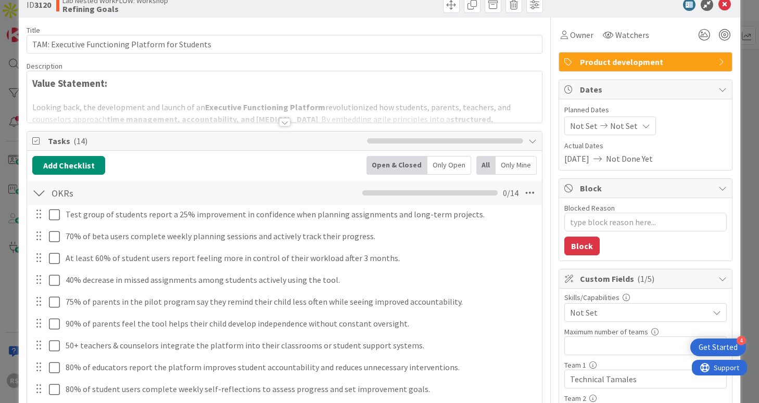
click at [289, 123] on div at bounding box center [284, 122] width 11 height 8
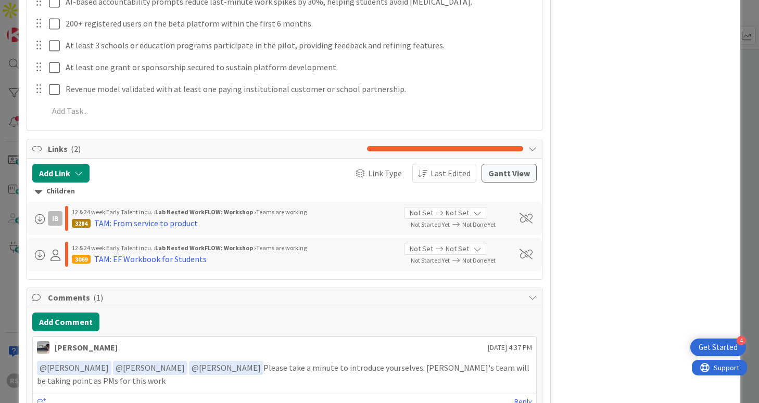
scroll to position [2085, 0]
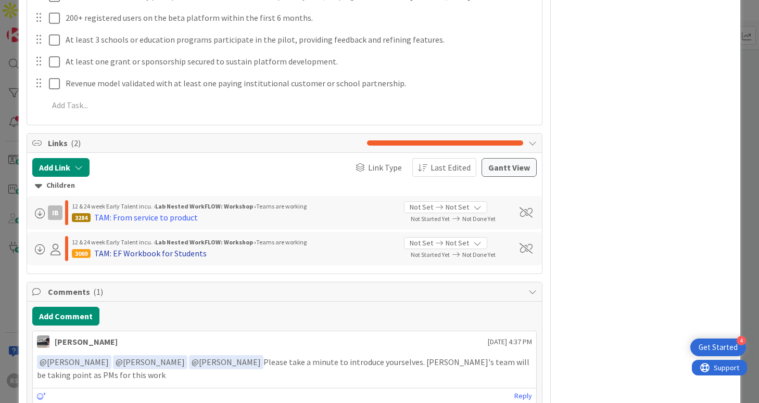
click at [114, 247] on div "TAM: EF Workbook for Students" at bounding box center [150, 253] width 112 height 12
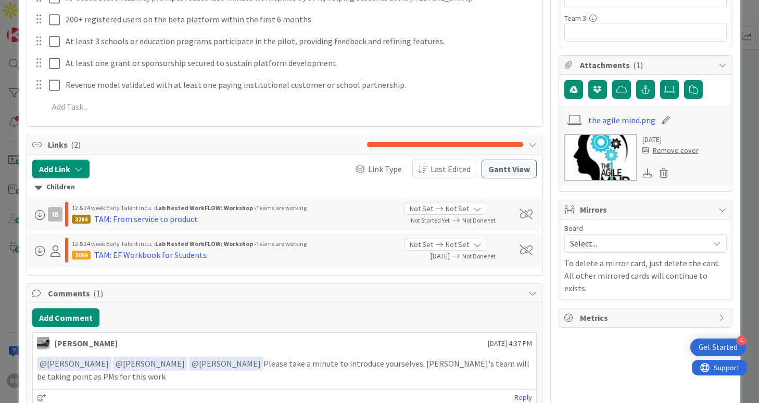
scroll to position [382, 0]
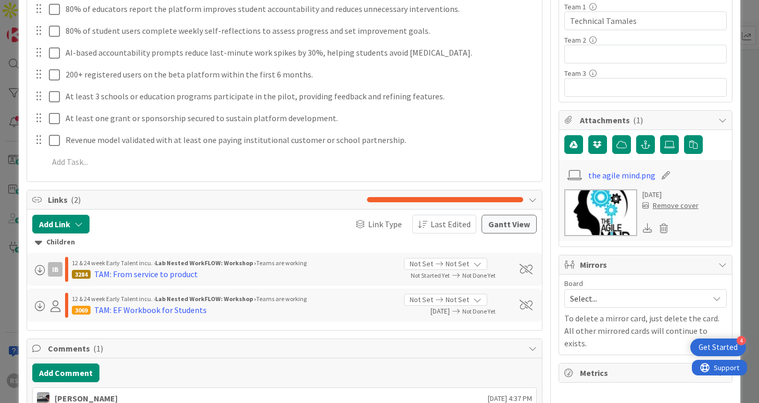
click at [151, 280] on div "12 & 24 week Early Talent incu. › Lab Nested WorkFLOW: Workshop › Teams are wor…" at bounding box center [234, 270] width 324 height 24
click at [151, 280] on div "TAM: From service to product" at bounding box center [146, 274] width 104 height 12
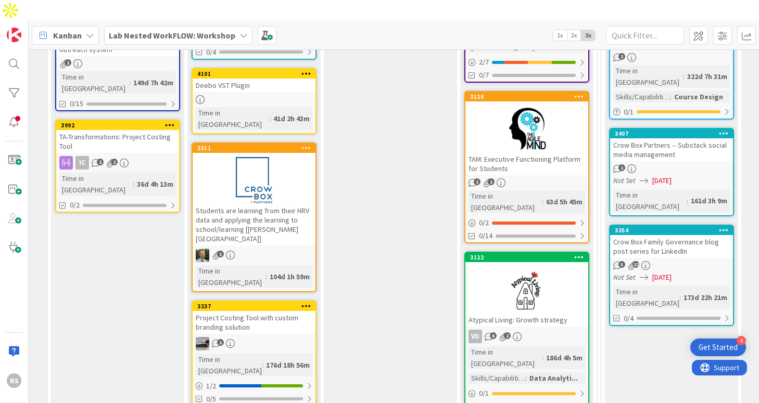
scroll to position [301, 399]
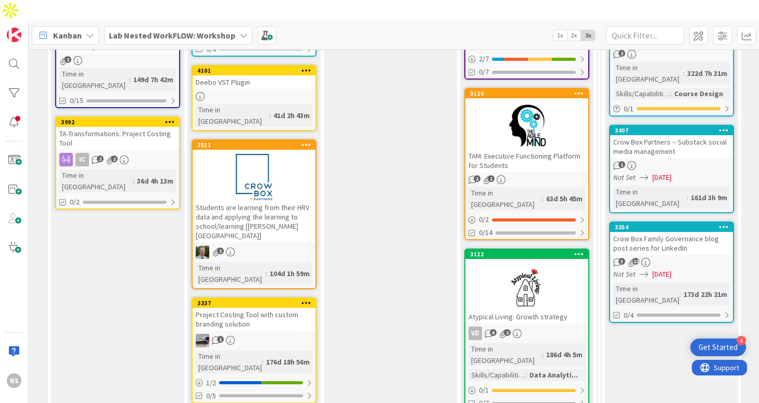
click at [513, 263] on div at bounding box center [526, 286] width 123 height 47
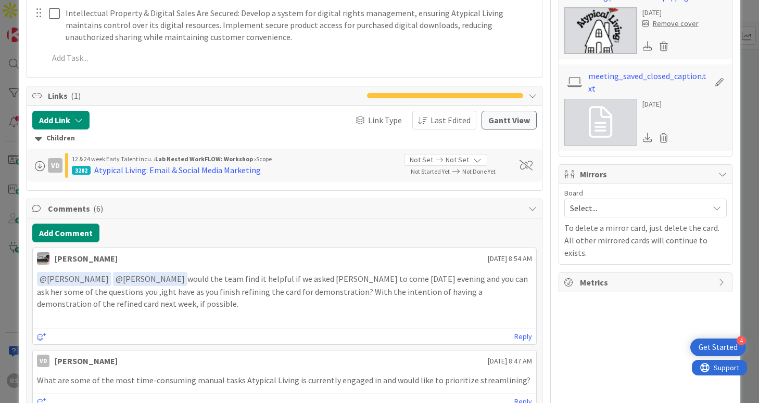
scroll to position [559, 0]
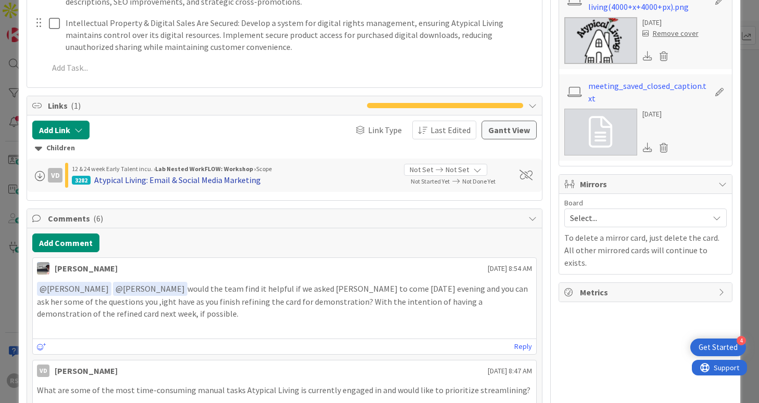
click at [251, 185] on div "Atypical Living: Email & Social Media Marketing" at bounding box center [177, 180] width 167 height 12
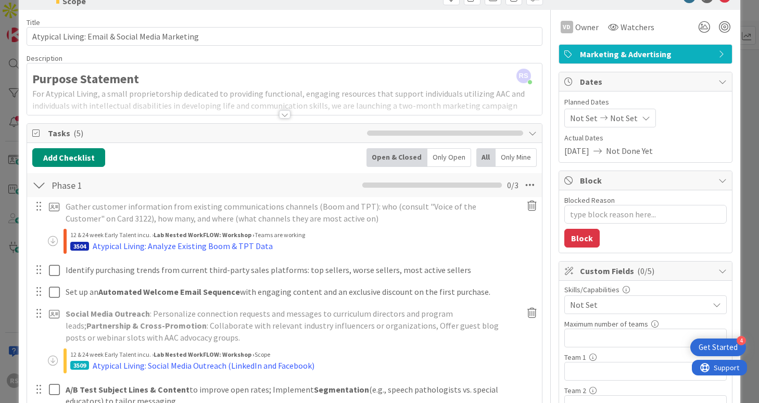
scroll to position [40, 0]
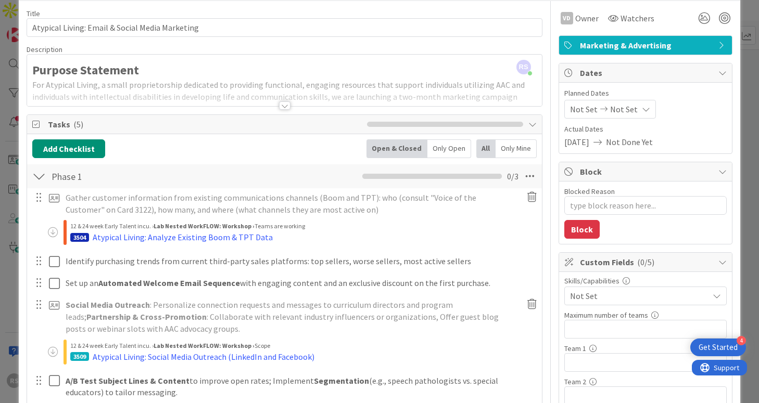
click at [291, 106] on div at bounding box center [284, 100] width 515 height 11
click at [287, 105] on div at bounding box center [284, 106] width 11 height 8
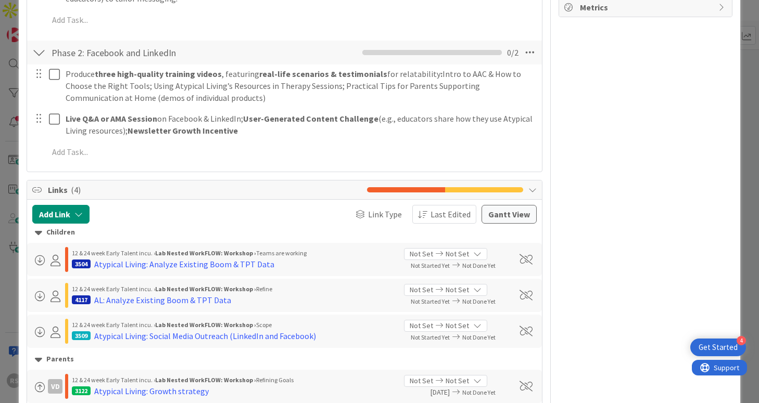
scroll to position [0, 0]
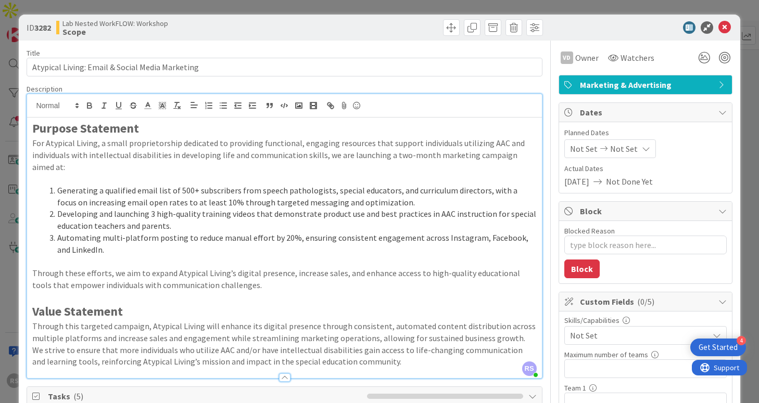
click at [724, 29] on icon at bounding box center [724, 27] width 12 height 12
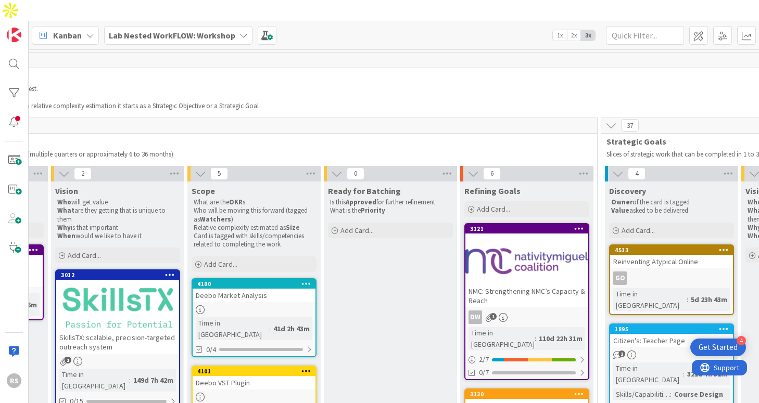
scroll to position [2, 399]
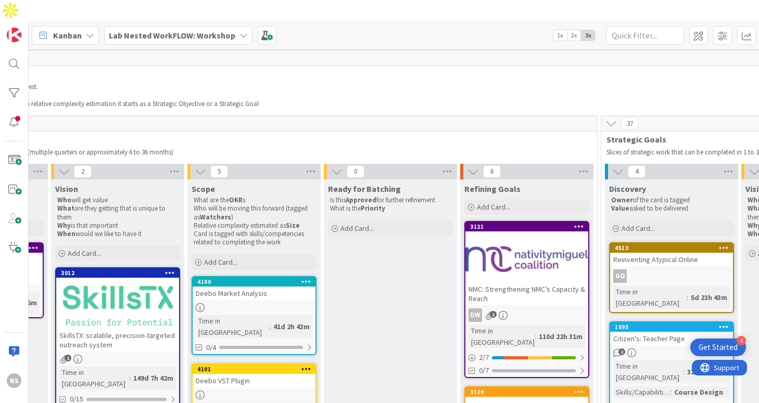
click at [498, 283] on div "NMC: Strengthening NMC’s Capacity & Reach" at bounding box center [526, 294] width 123 height 23
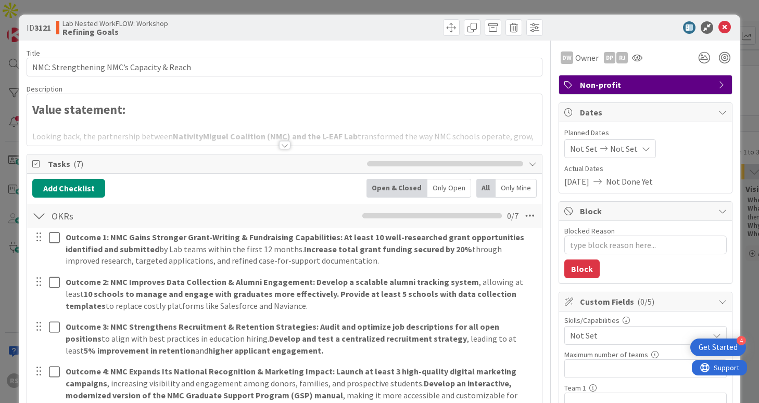
click at [283, 144] on div at bounding box center [284, 145] width 11 height 8
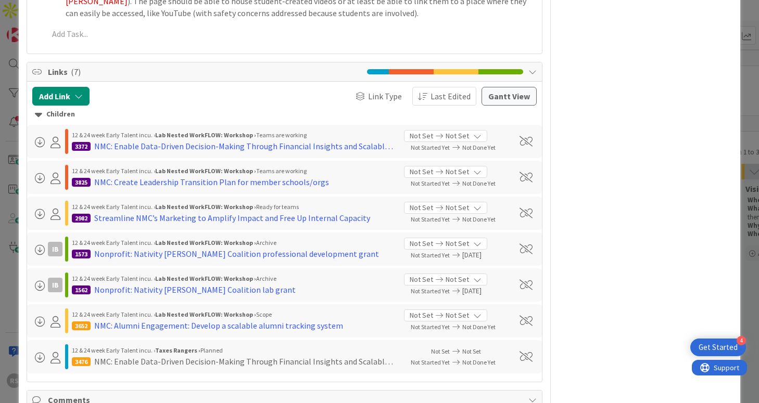
scroll to position [1442, 0]
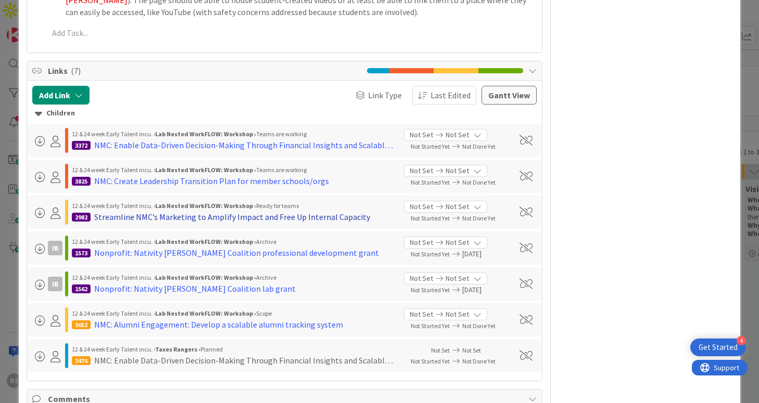
click at [190, 211] on div "Streamline NMC’s Marketing to Amplify Impact and Free Up Internal Capacity" at bounding box center [232, 217] width 276 height 12
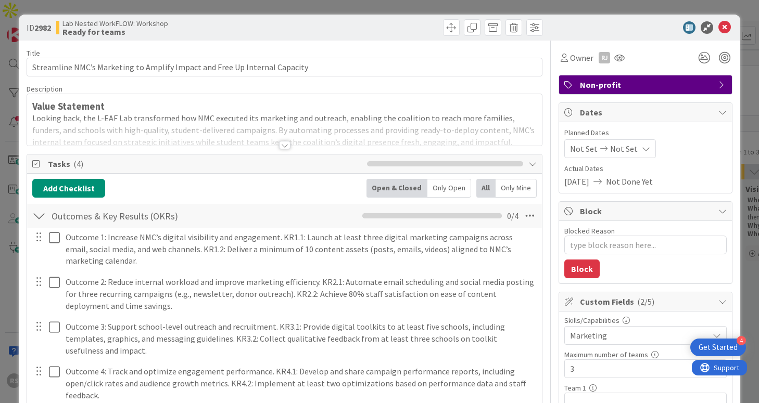
click at [283, 147] on div at bounding box center [284, 145] width 11 height 8
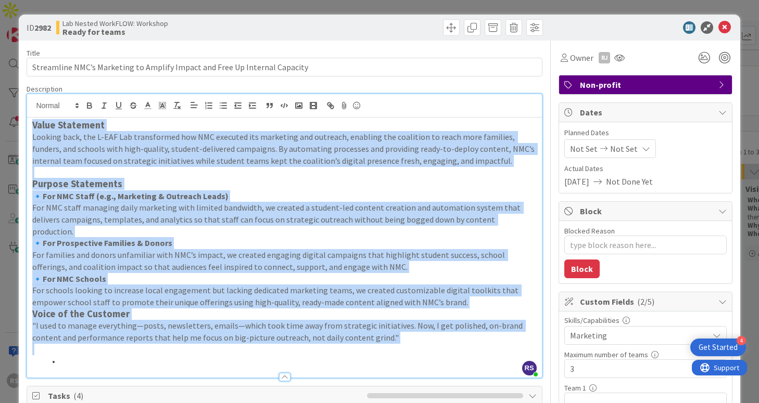
drag, startPoint x: 33, startPoint y: 124, endPoint x: 373, endPoint y: 356, distance: 411.8
click at [375, 356] on div "Description RS [PERSON_NAME] just joined Value Statement Looking back, the L-EA…" at bounding box center [284, 231] width 515 height 294
copy div "Lorem Ipsumdolo Sitamet cons, adi E-SED Doe temporincid utl ETD magnaali eni ad…"
click at [199, 207] on p "For NMC staff managing daily marketing with limited bandwidth, we created a stu…" at bounding box center [284, 219] width 504 height 35
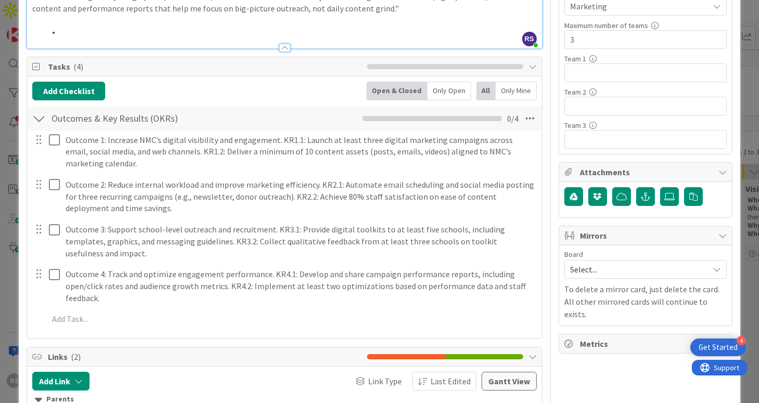
scroll to position [342, 0]
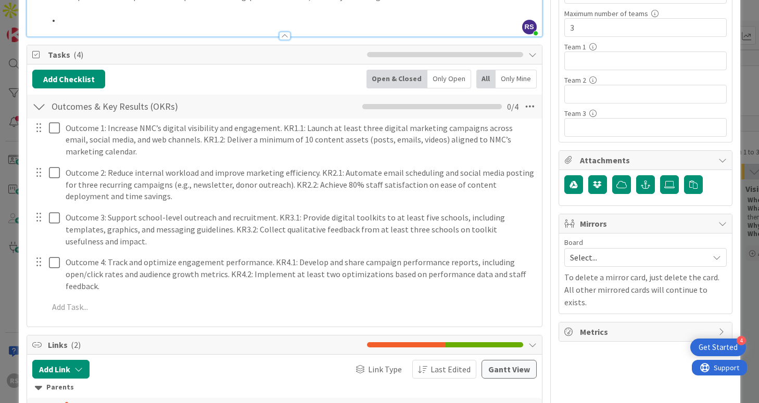
click at [622, 165] on span "Attachments" at bounding box center [646, 160] width 133 height 12
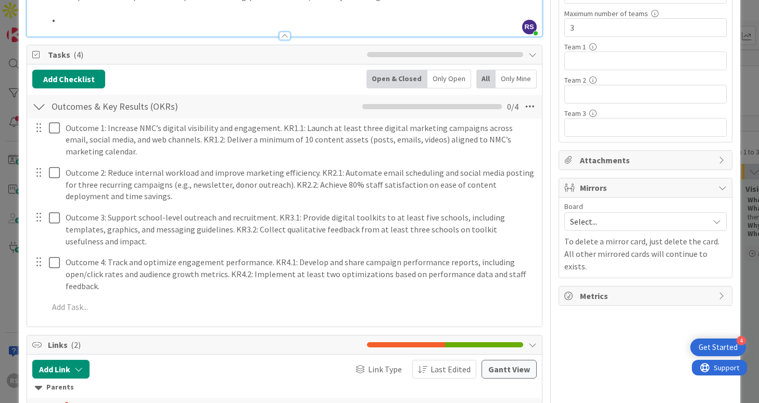
click at [619, 167] on div "Attachments" at bounding box center [645, 160] width 173 height 19
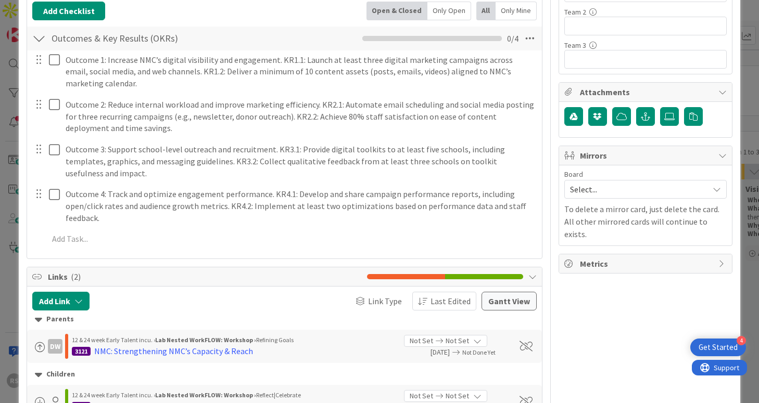
scroll to position [529, 0]
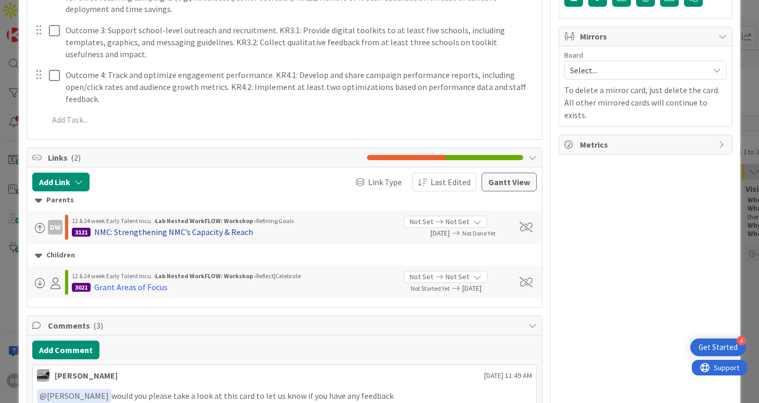
click at [225, 226] on div "NMC: Strengthening NMC’s Capacity & Reach" at bounding box center [173, 232] width 159 height 12
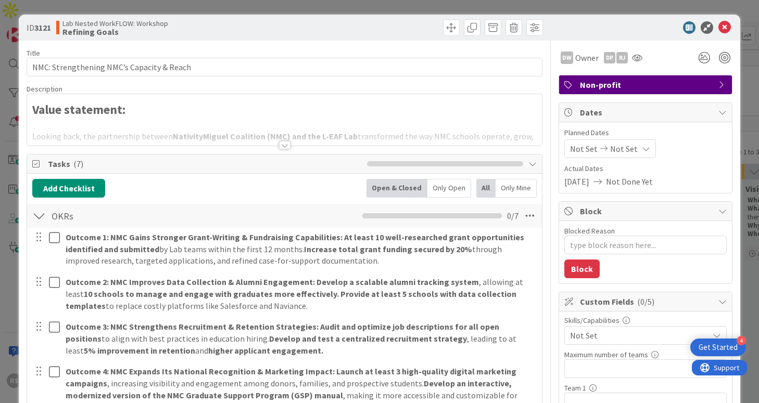
scroll to position [14, 0]
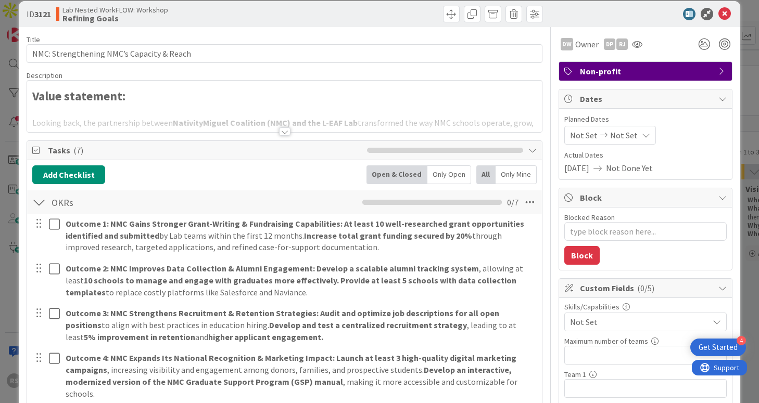
click at [280, 132] on div at bounding box center [284, 132] width 11 height 8
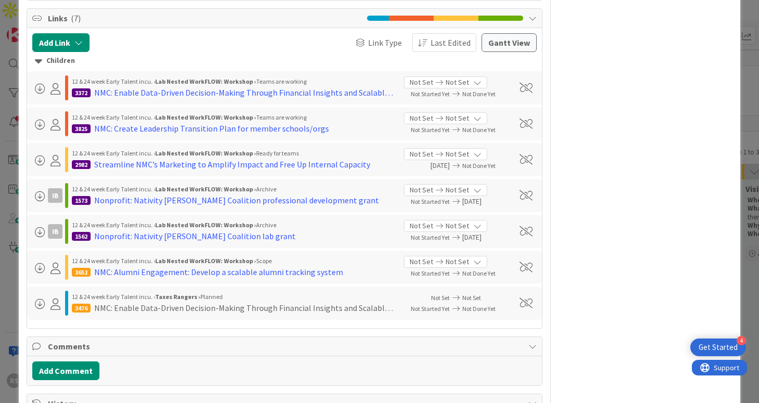
scroll to position [1464, 0]
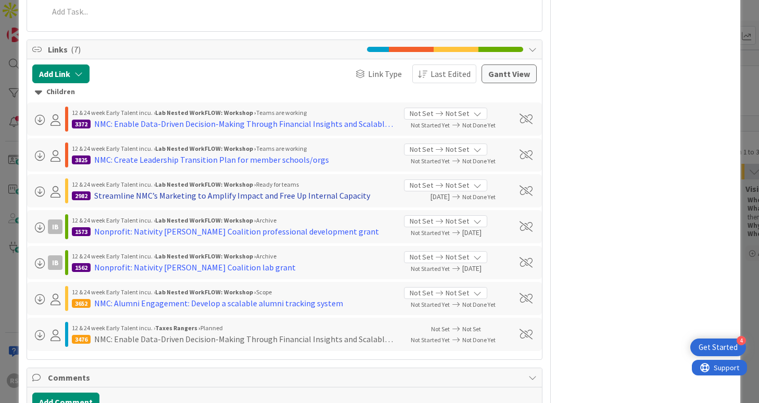
click at [253, 190] on div "Streamline NMC’s Marketing to Amplify Impact and Free Up Internal Capacity" at bounding box center [232, 196] width 276 height 12
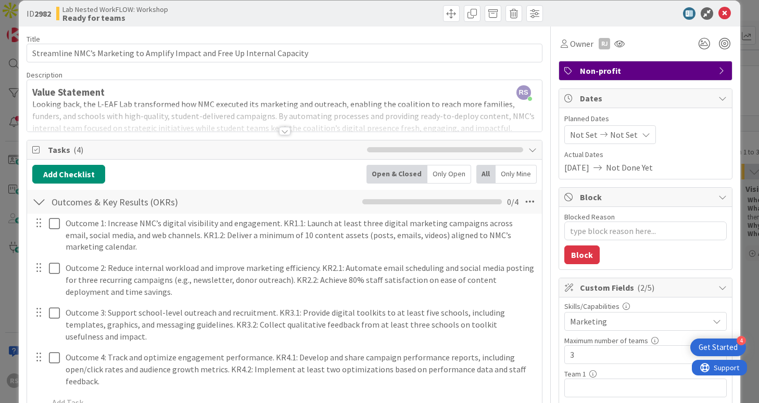
scroll to position [16, 0]
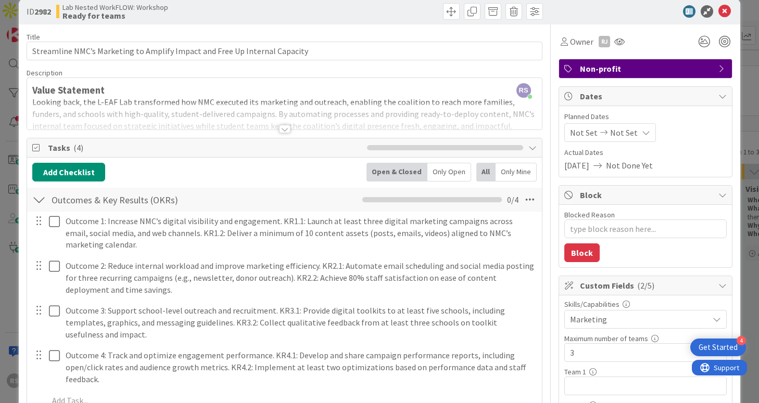
click at [279, 127] on div at bounding box center [284, 129] width 11 height 8
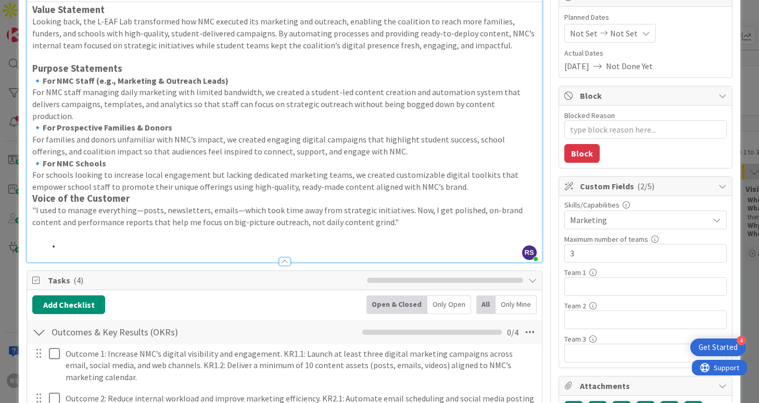
scroll to position [121, 0]
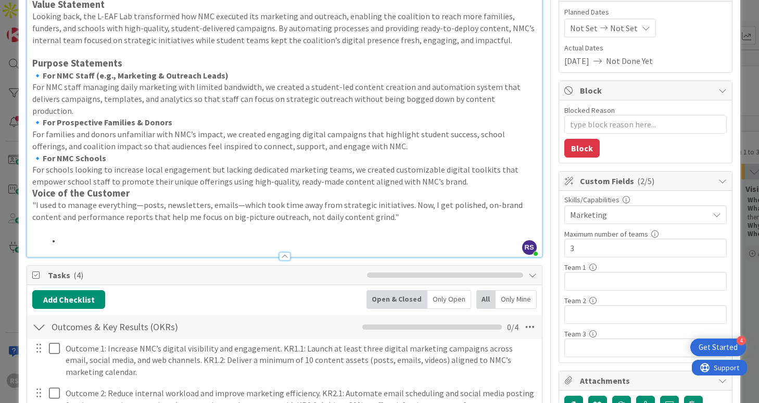
click at [67, 235] on li at bounding box center [290, 241] width 491 height 12
click at [57, 235] on span at bounding box center [57, 241] width 0 height 12
click at [99, 206] on p ""I used to manage everything—posts, newsletters, emails—which took time away fr…" at bounding box center [284, 210] width 504 height 23
click at [237, 209] on p ""I used to manage everything—posts, newsletters, emails—which took time away fr…" at bounding box center [284, 210] width 504 height 23
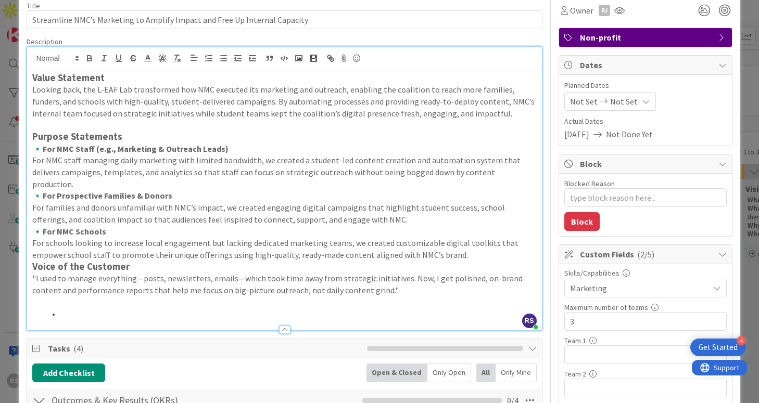
scroll to position [36, 0]
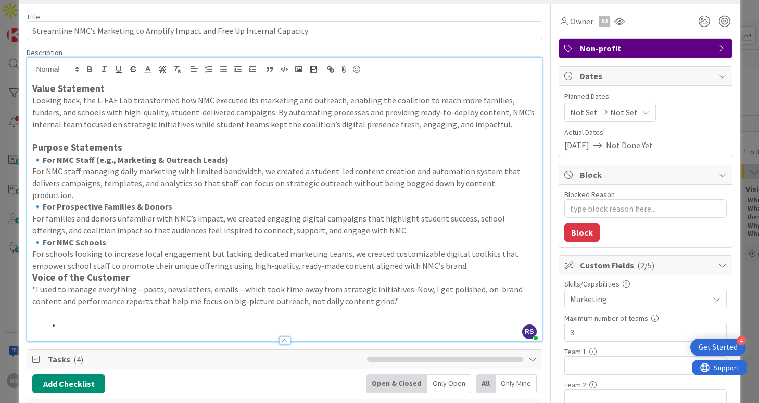
click at [343, 350] on div "Tasks ( 4 )" at bounding box center [284, 359] width 514 height 19
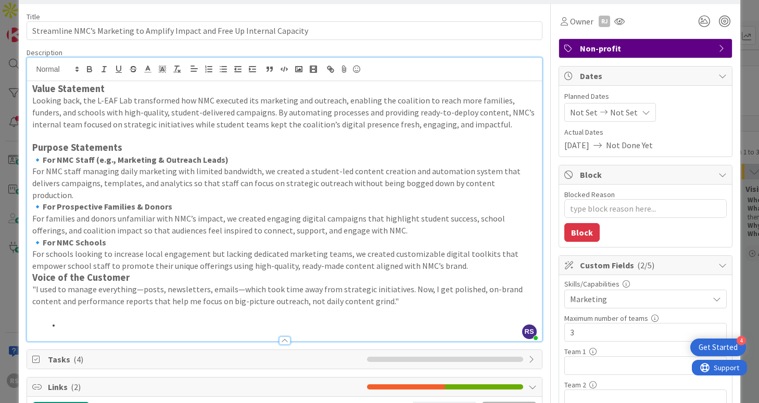
click at [343, 350] on div "Tasks ( 4 )" at bounding box center [284, 359] width 514 height 19
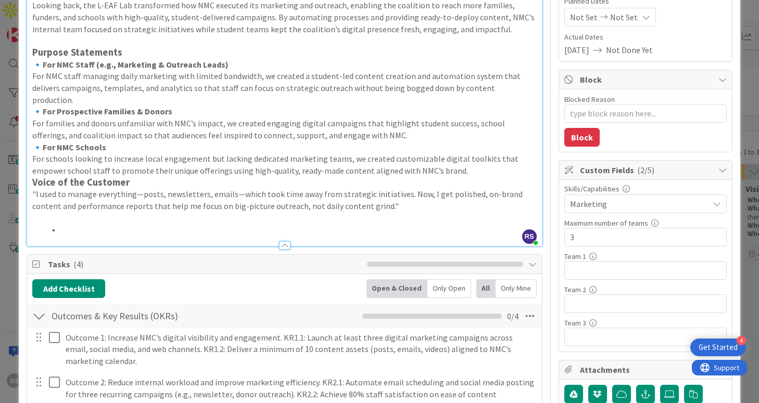
scroll to position [0, 0]
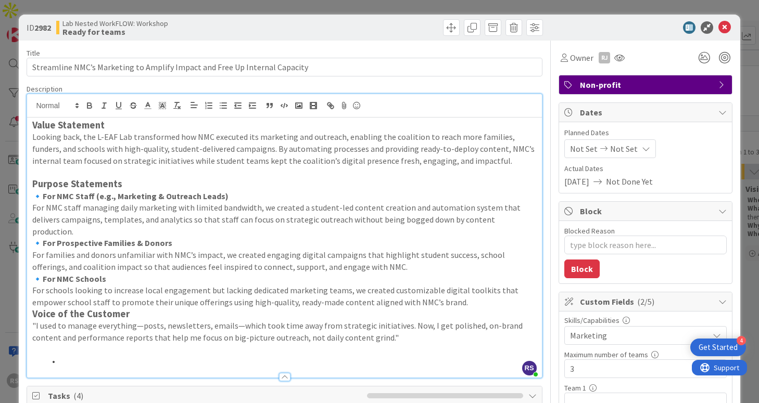
click at [461, 55] on div "Title 74 / 128" at bounding box center [284, 52] width 515 height 9
click at [725, 31] on icon at bounding box center [724, 27] width 12 height 12
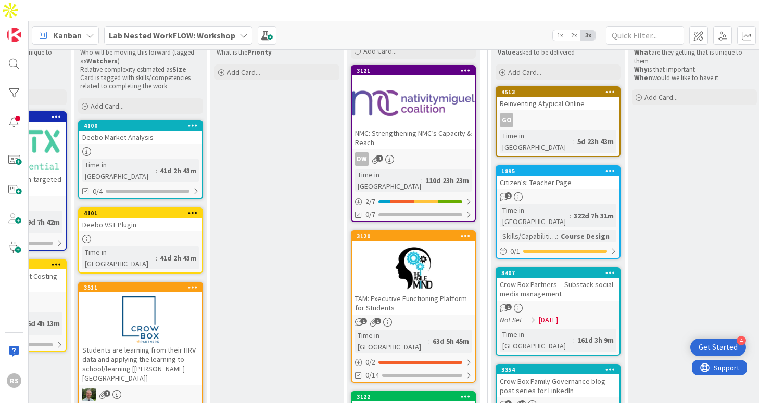
scroll to position [152, 512]
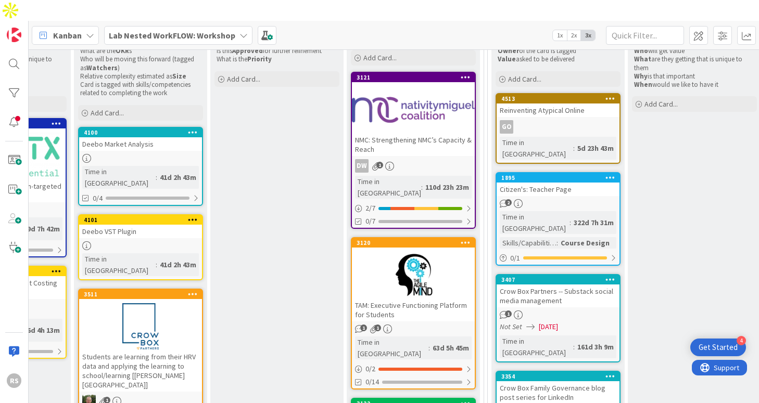
click at [424, 86] on div at bounding box center [413, 109] width 123 height 47
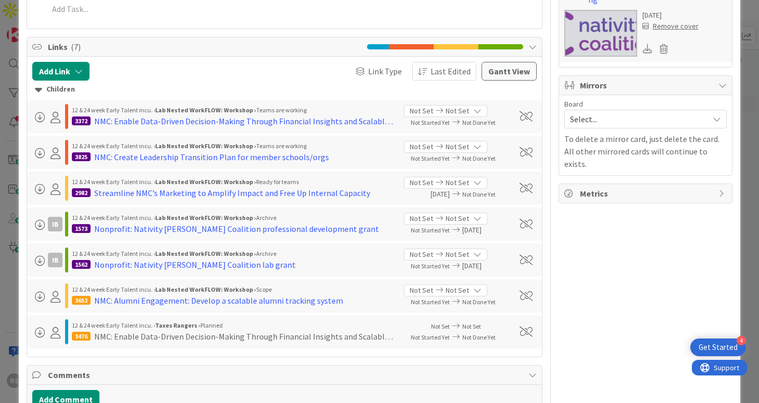
scroll to position [587, 0]
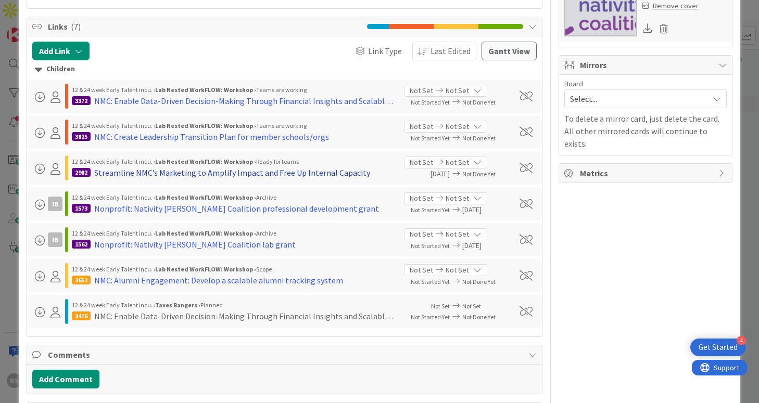
click at [327, 167] on div "Streamline NMC’s Marketing to Amplify Impact and Free Up Internal Capacity" at bounding box center [232, 173] width 276 height 12
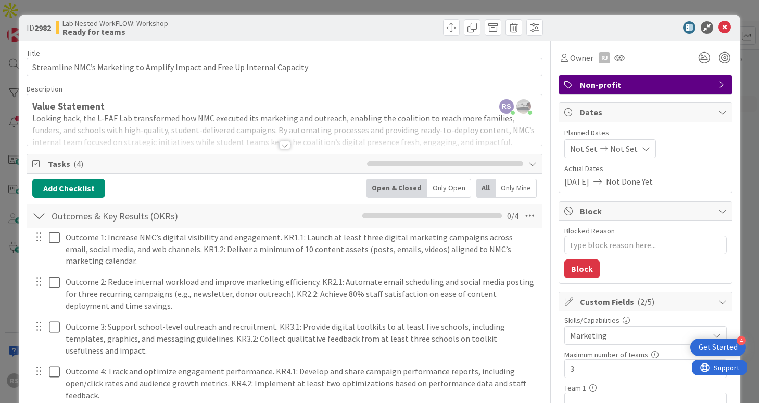
click at [285, 148] on div at bounding box center [284, 145] width 11 height 8
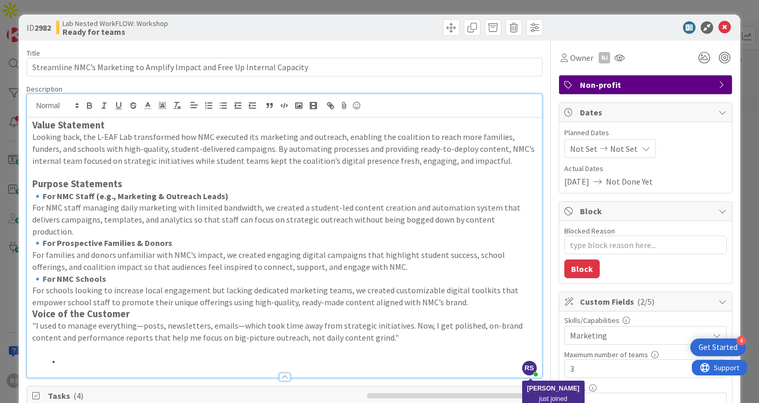
type textarea "x"
click at [724, 23] on icon at bounding box center [724, 27] width 12 height 12
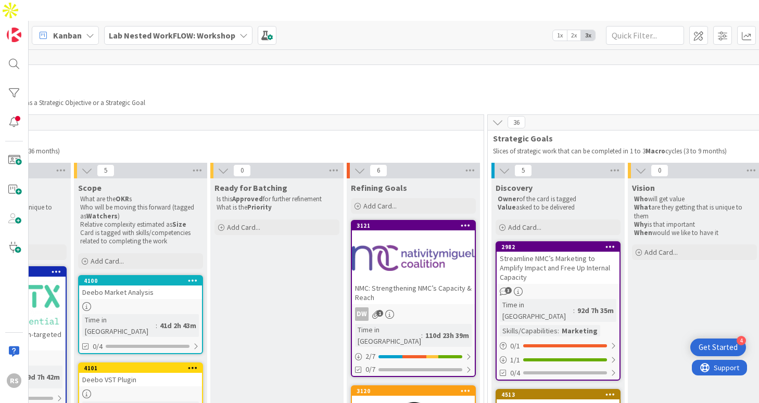
scroll to position [0, 512]
